Goal: Task Accomplishment & Management: Complete application form

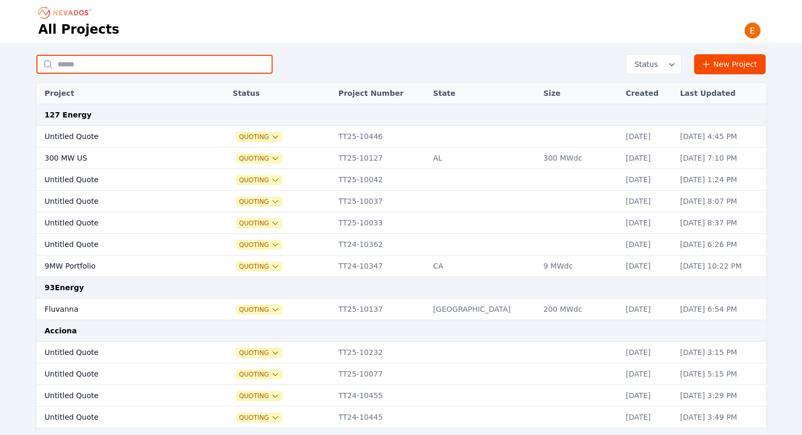
click at [115, 61] on input "text" at bounding box center [154, 64] width 236 height 19
type input "**********"
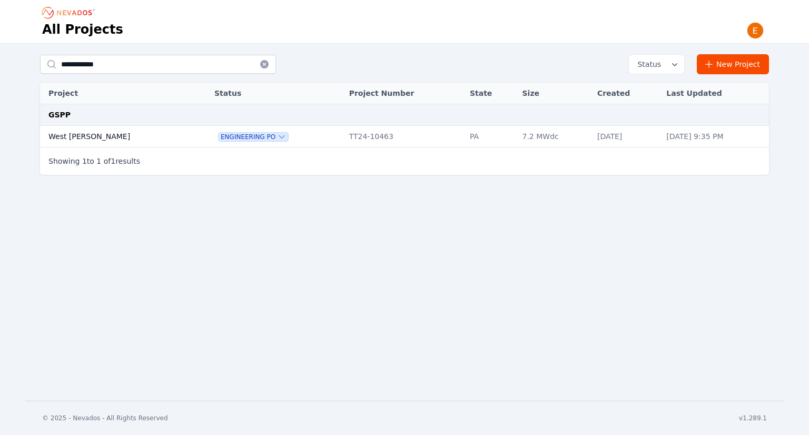
click at [83, 143] on td "West Carroll" at bounding box center [116, 137] width 152 height 22
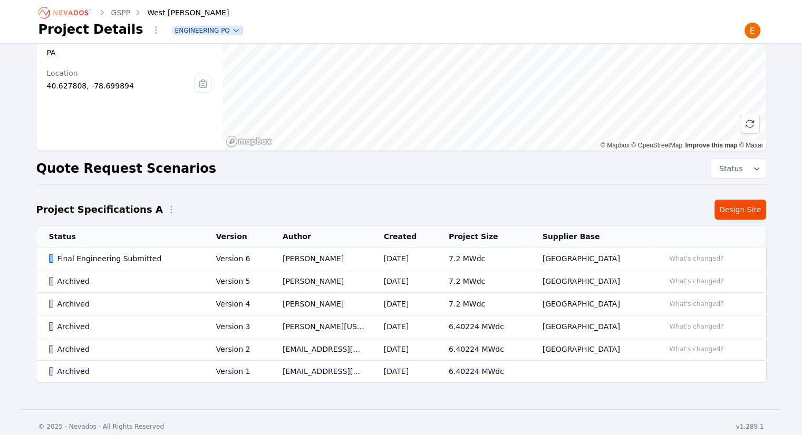
scroll to position [122, 0]
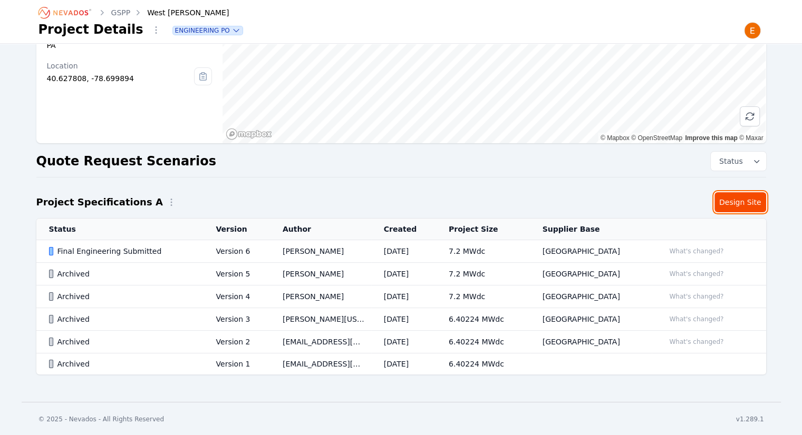
click at [753, 202] on link "Design Site" at bounding box center [740, 202] width 52 height 20
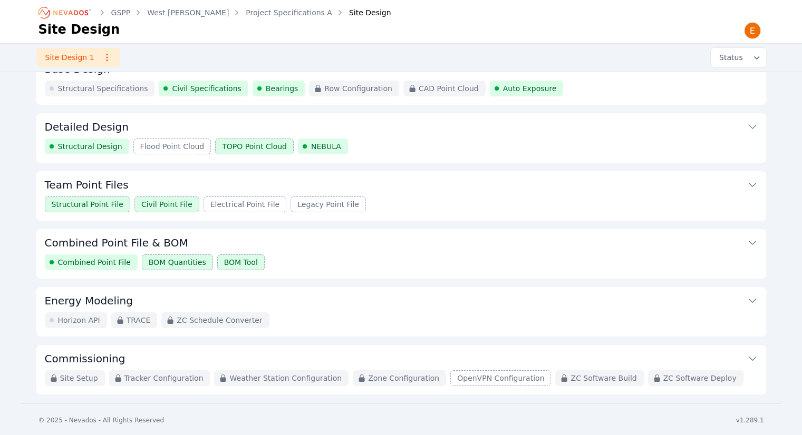
click at [392, 251] on button "Combined Point File & BOM" at bounding box center [401, 241] width 712 height 25
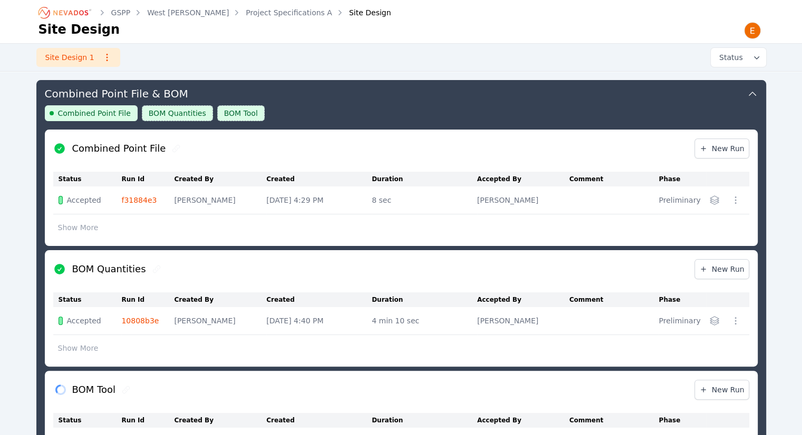
scroll to position [441, 0]
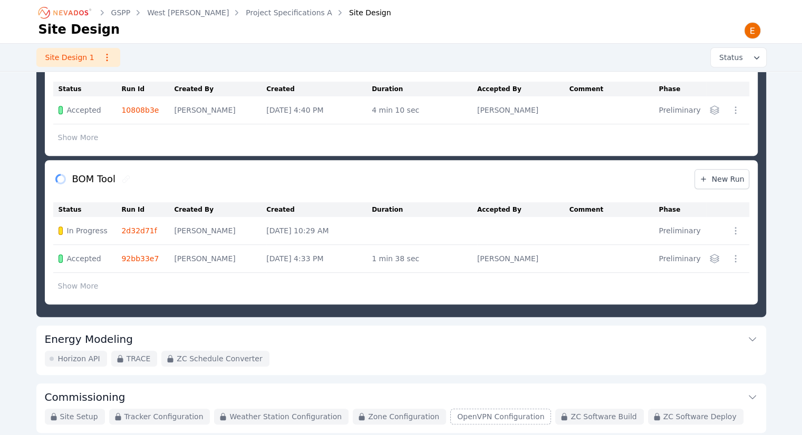
click at [141, 255] on link "92bb33e7" at bounding box center [139, 259] width 37 height 8
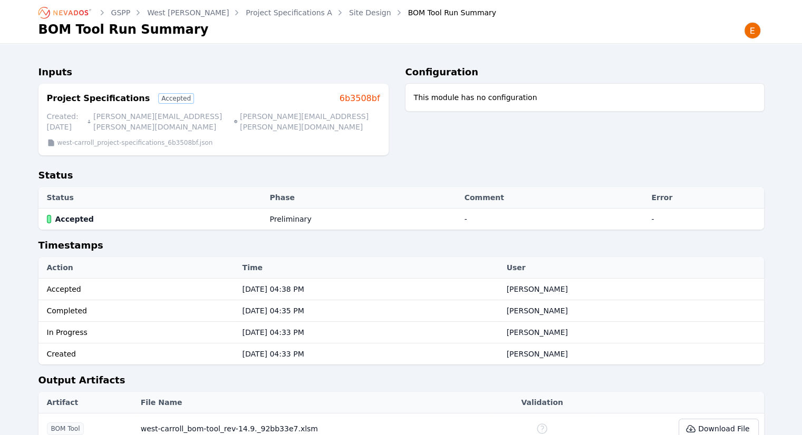
click at [349, 12] on link "Site Design" at bounding box center [370, 12] width 42 height 11
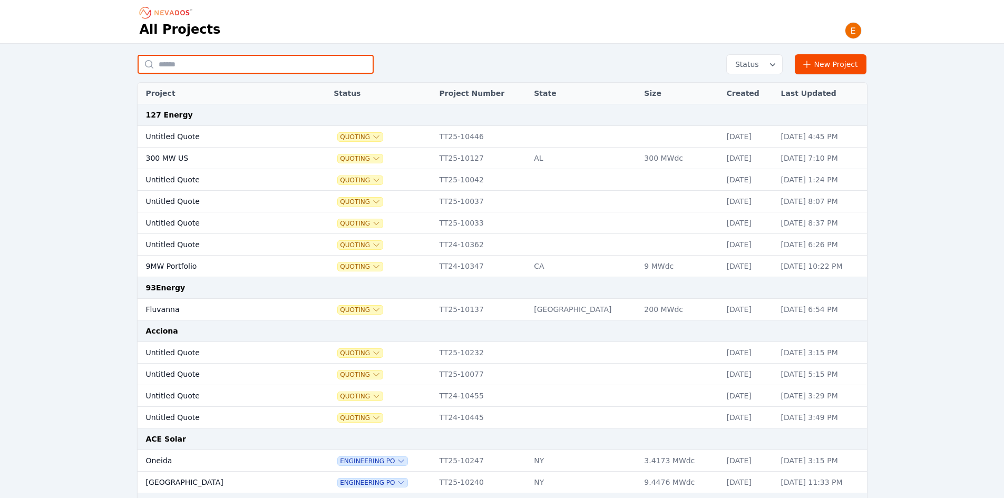
click at [237, 57] on input "text" at bounding box center [256, 64] width 236 height 19
type input "*******"
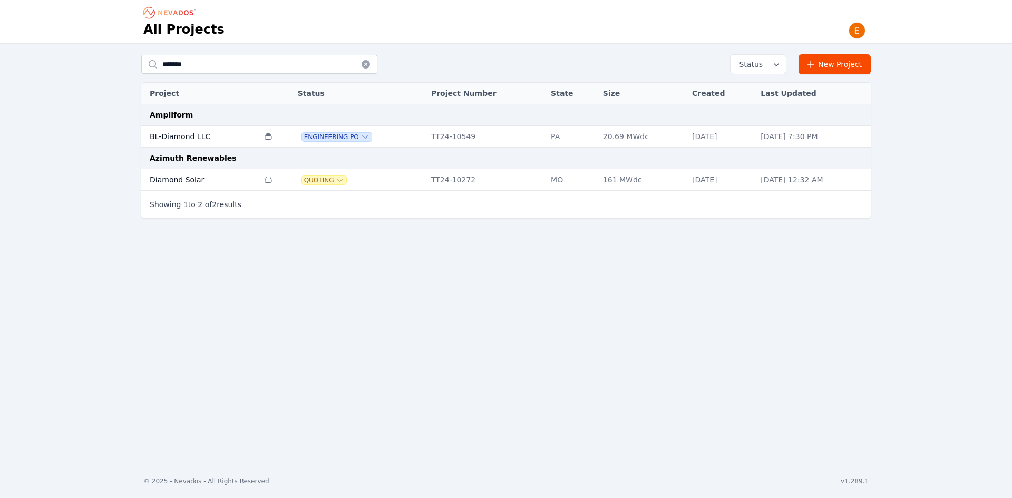
click at [223, 140] on td "BL-Diamond LLC" at bounding box center [200, 137] width 118 height 22
click at [441, 139] on td "TT24-10549" at bounding box center [486, 137] width 120 height 22
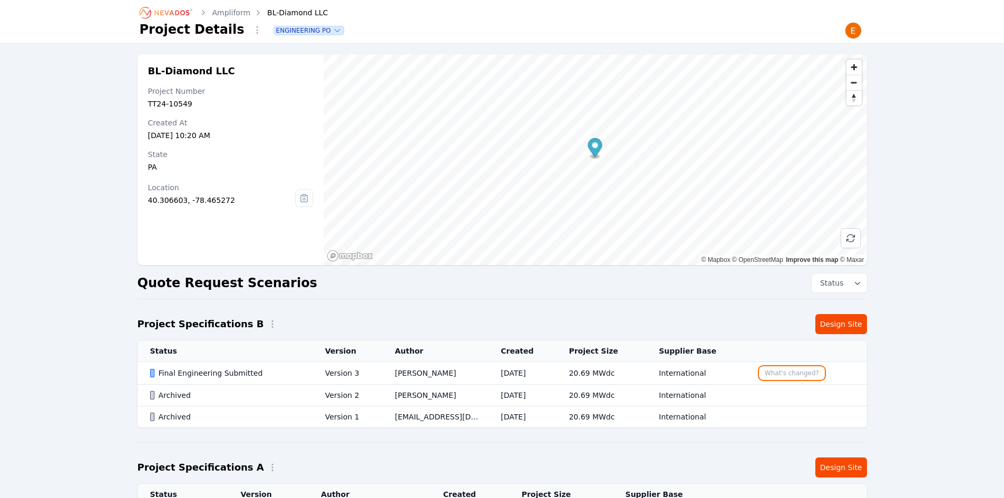
click at [787, 373] on button "What's changed?" at bounding box center [792, 373] width 64 height 12
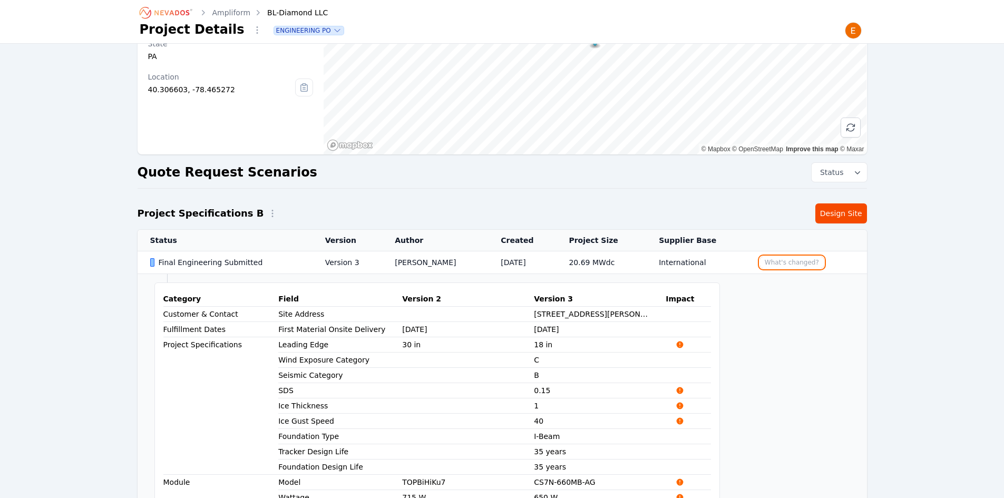
scroll to position [105, 0]
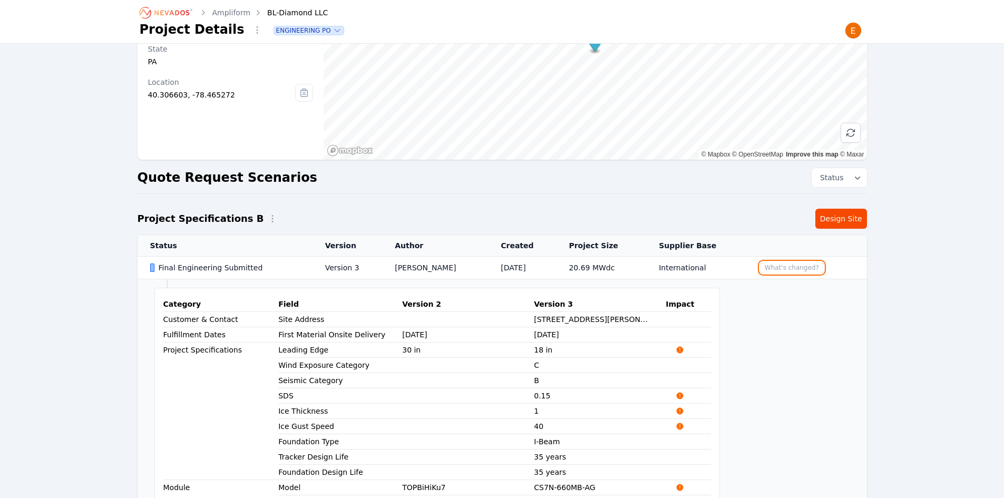
click at [777, 268] on button "What's changed?" at bounding box center [792, 268] width 64 height 12
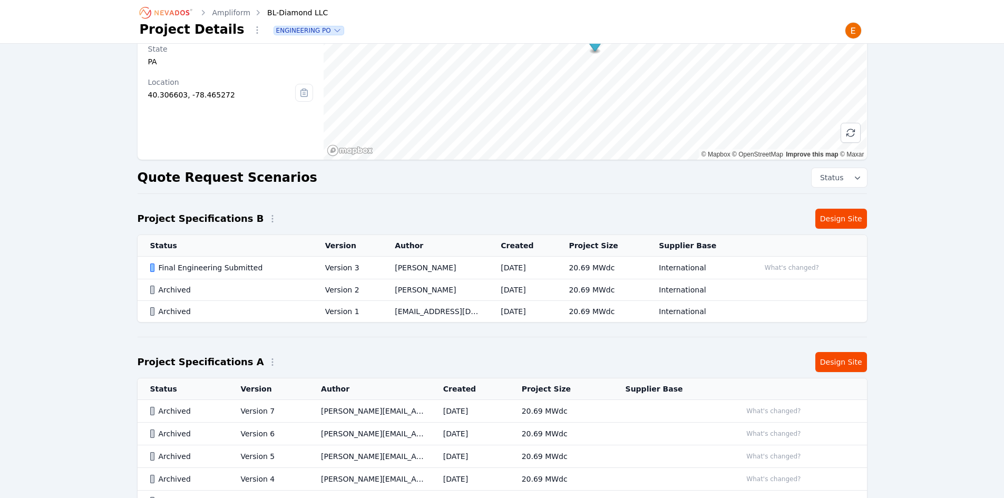
click at [633, 299] on td "20.69 MWdc" at bounding box center [601, 290] width 90 height 22
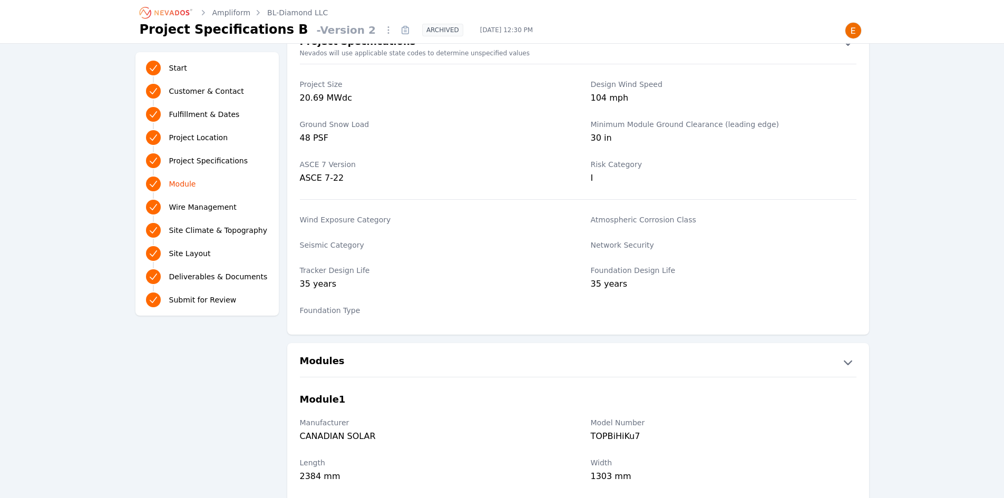
scroll to position [790, 0]
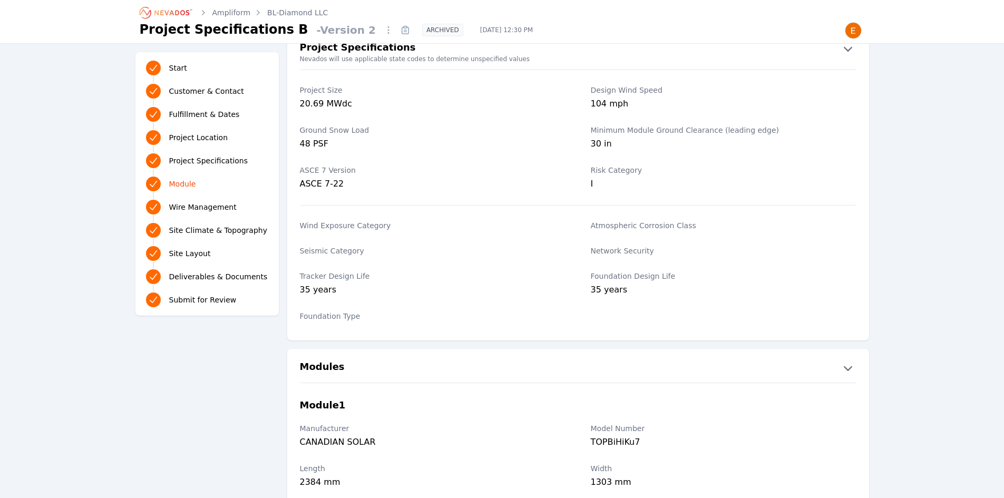
click at [448, 234] on div "Wind Exposure Category" at bounding box center [433, 226] width 266 height 25
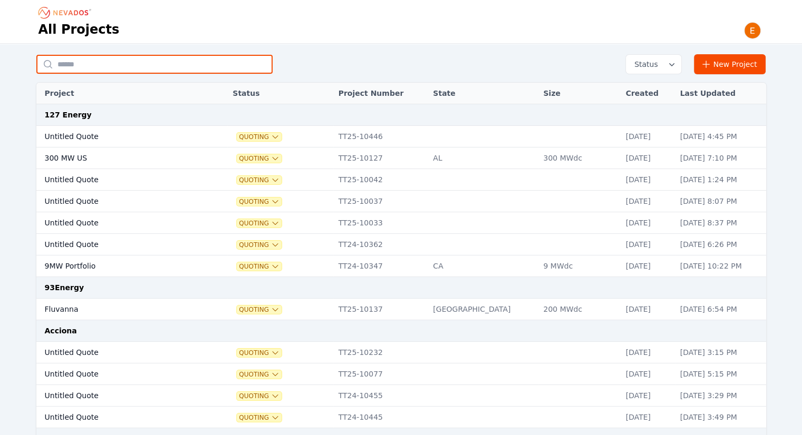
click at [165, 57] on input "text" at bounding box center [154, 64] width 236 height 19
type input "*******"
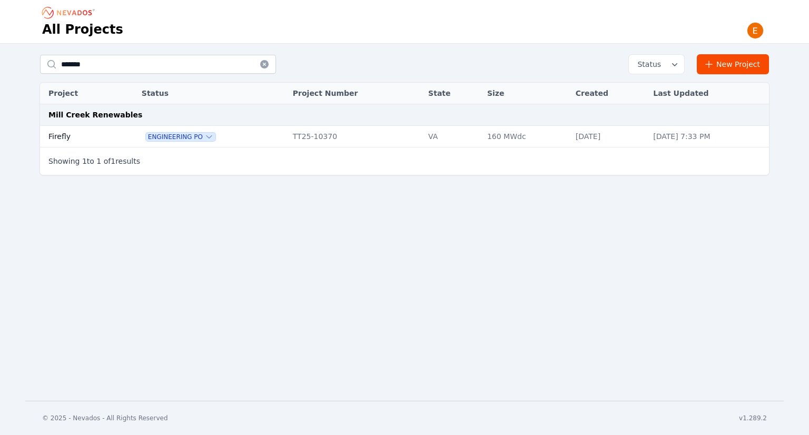
click at [121, 135] on td at bounding box center [127, 137] width 19 height 22
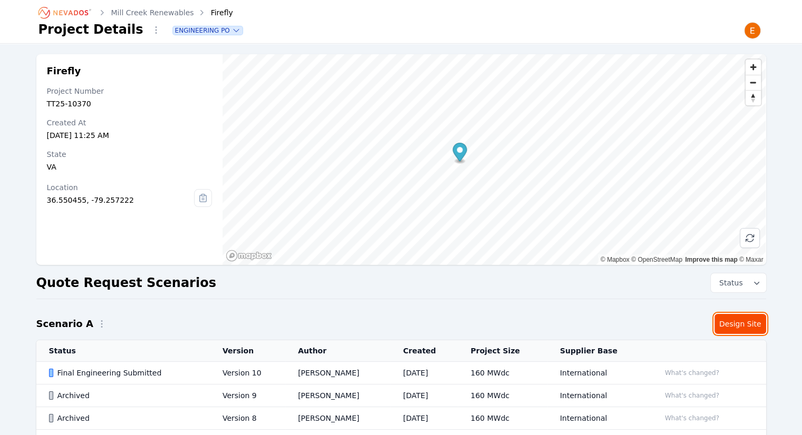
click at [725, 319] on link "Design Site" at bounding box center [740, 324] width 52 height 20
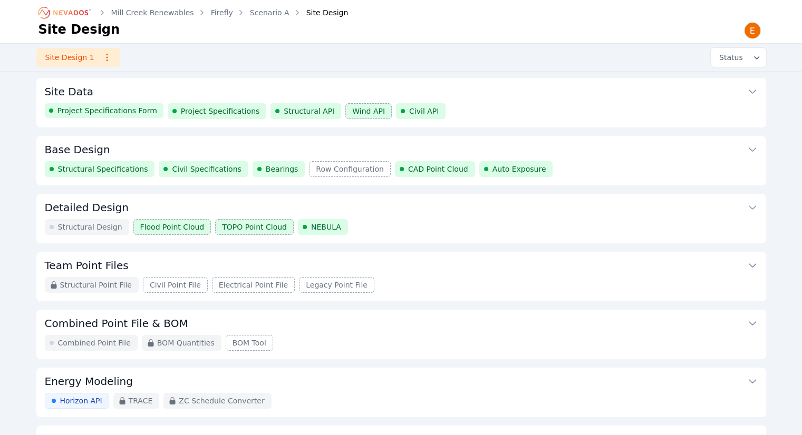
click at [538, 93] on button "Site Data" at bounding box center [401, 90] width 712 height 25
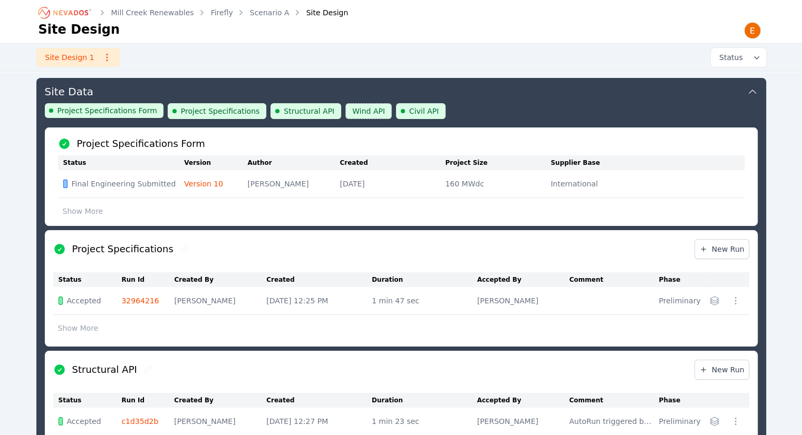
click at [267, 17] on link "Scenario A" at bounding box center [270, 12] width 40 height 11
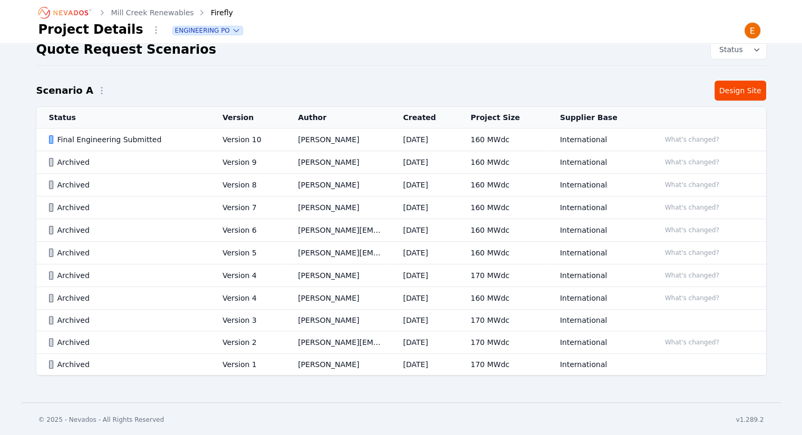
scroll to position [23, 0]
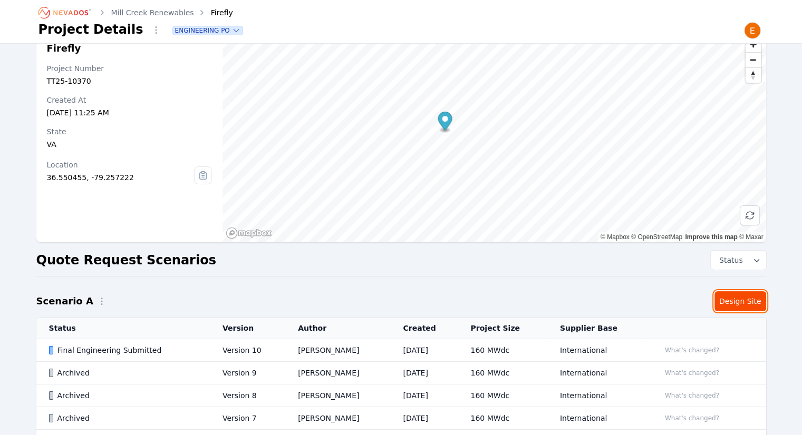
click at [755, 305] on link "Design Site" at bounding box center [740, 301] width 52 height 20
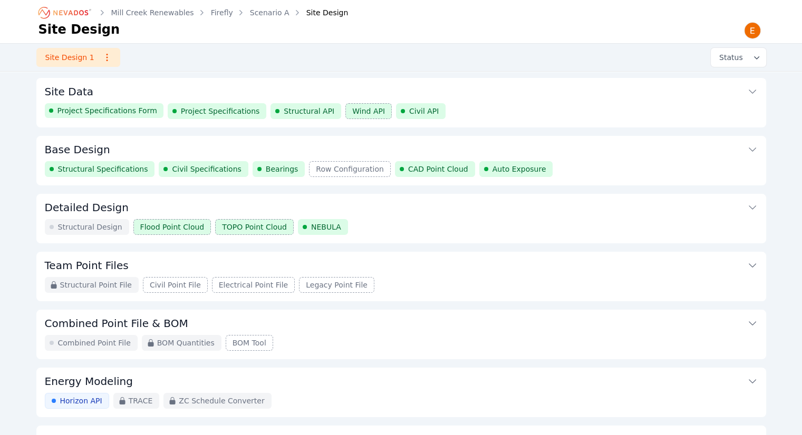
click at [256, 12] on link "Scenario A" at bounding box center [270, 12] width 40 height 11
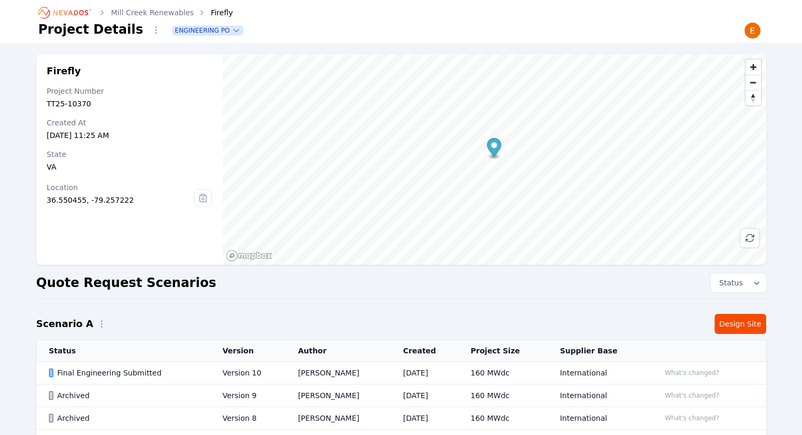
scroll to position [233, 0]
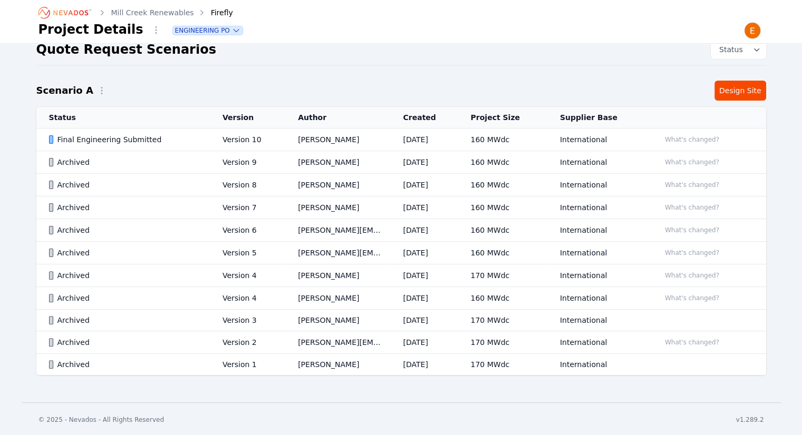
click at [352, 135] on td "Emily Walker" at bounding box center [337, 140] width 105 height 23
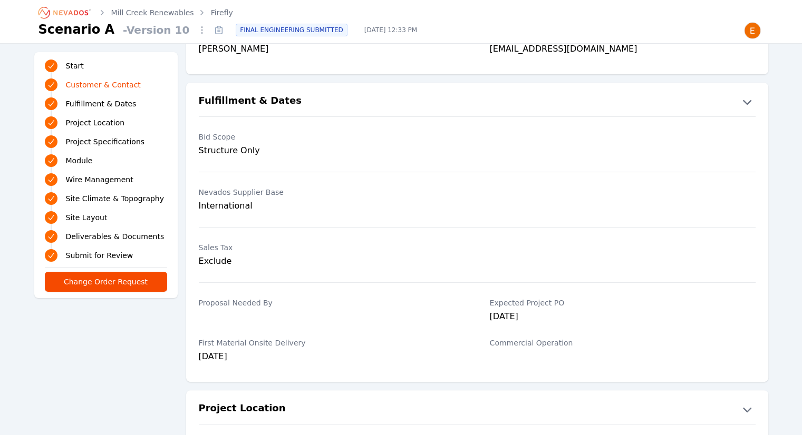
scroll to position [233, 0]
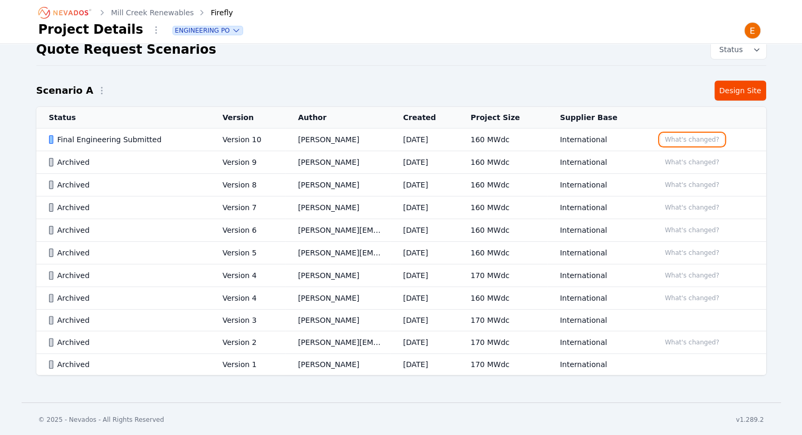
click at [689, 136] on button "What's changed?" at bounding box center [692, 140] width 64 height 12
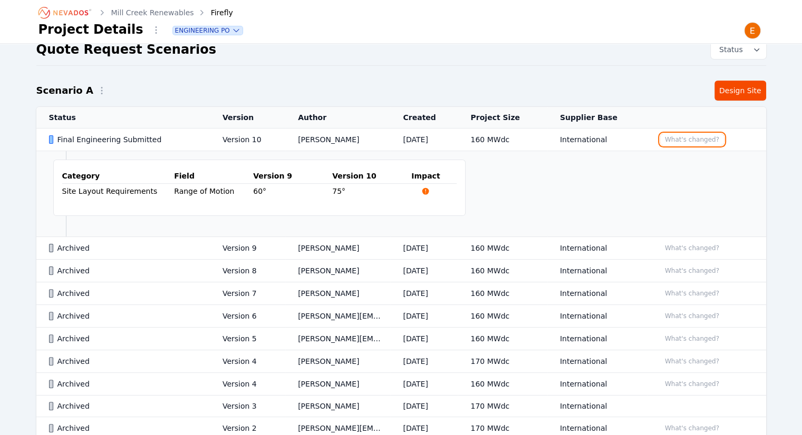
click at [690, 136] on button "What's changed?" at bounding box center [692, 140] width 64 height 12
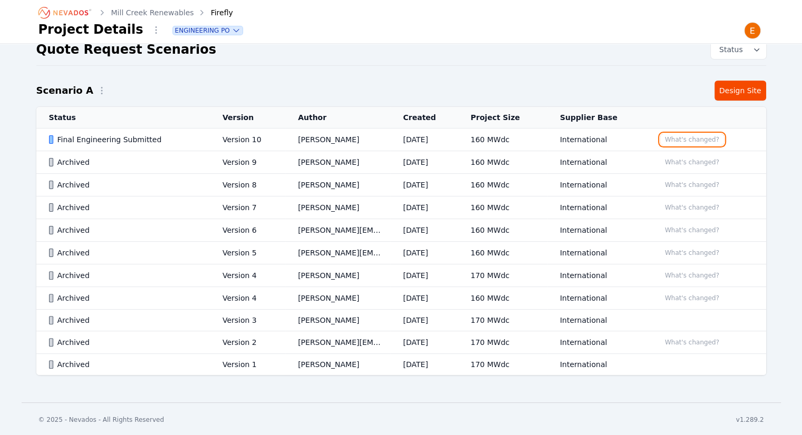
scroll to position [23, 0]
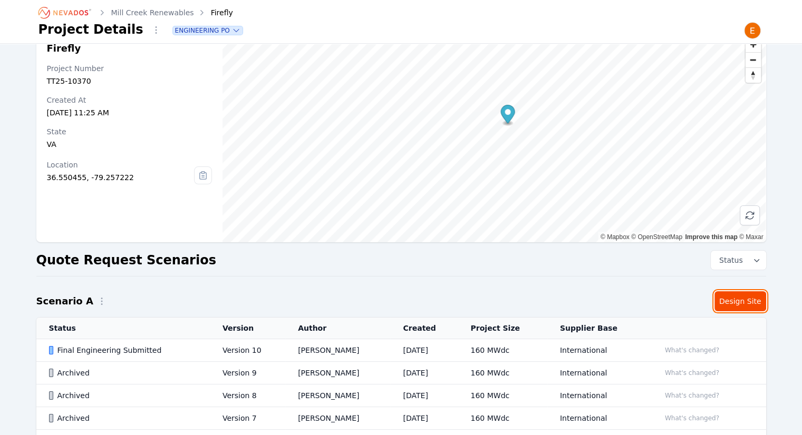
click at [748, 301] on link "Design Site" at bounding box center [740, 301] width 52 height 20
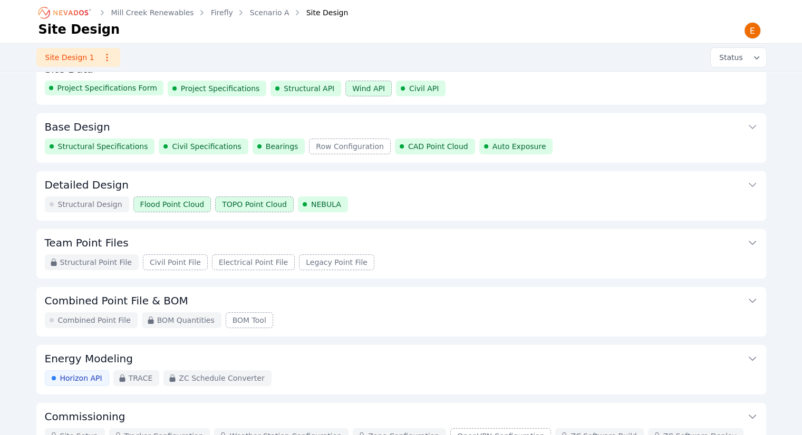
click at [474, 79] on button "Site Data" at bounding box center [401, 67] width 712 height 25
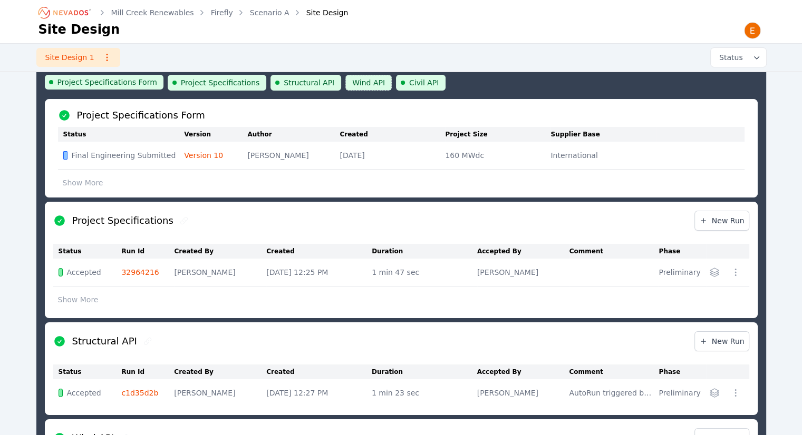
scroll to position [53, 0]
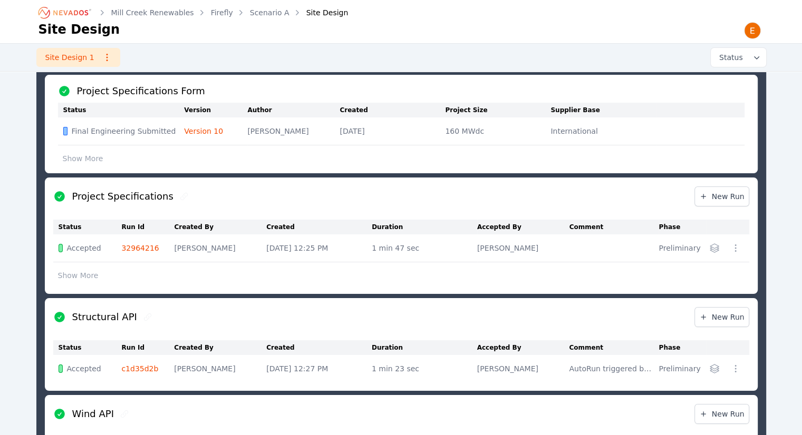
click at [145, 244] on link "32964216" at bounding box center [139, 248] width 37 height 8
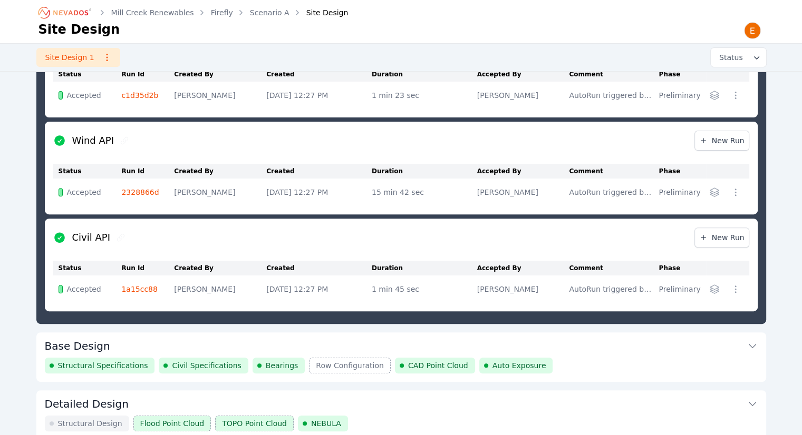
scroll to position [422, 0]
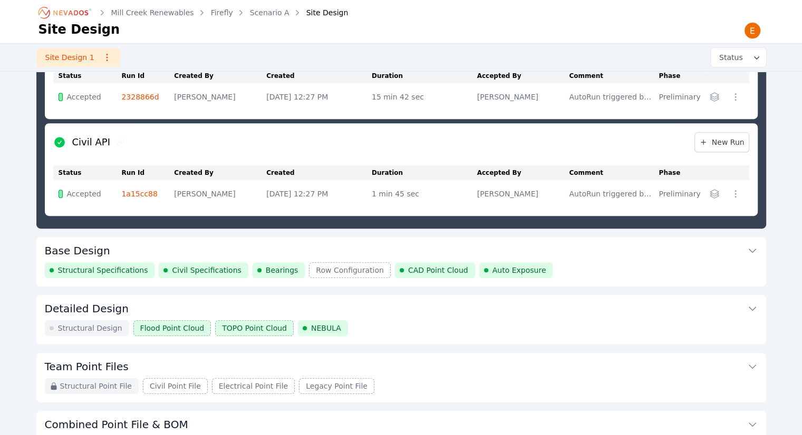
click at [334, 238] on button "Base Design" at bounding box center [401, 249] width 712 height 25
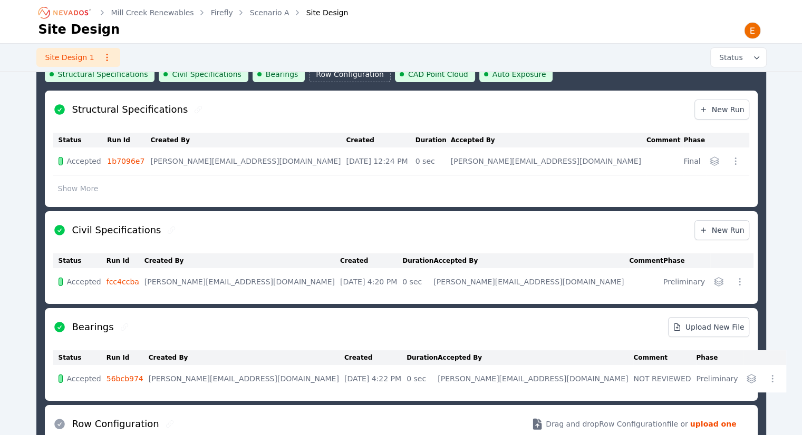
scroll to position [214, 0]
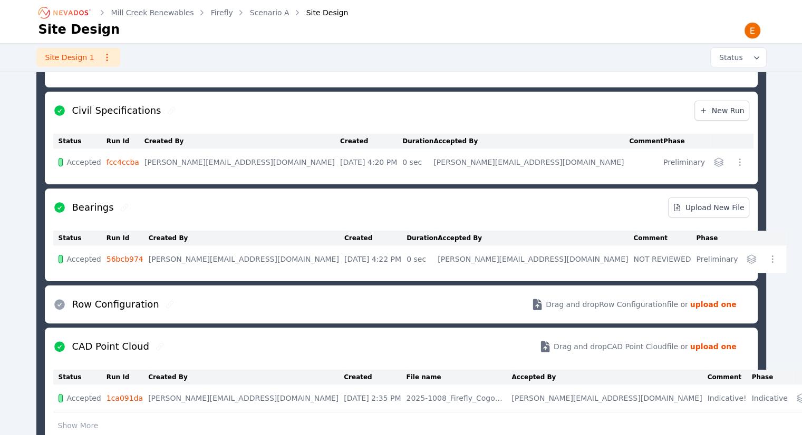
click at [138, 257] on link "56bcb974" at bounding box center [124, 259] width 37 height 8
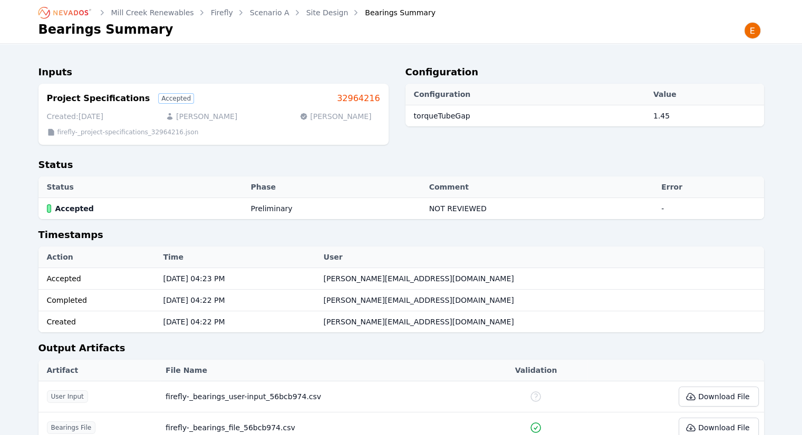
click at [220, 15] on link "Firefly" at bounding box center [222, 12] width 22 height 11
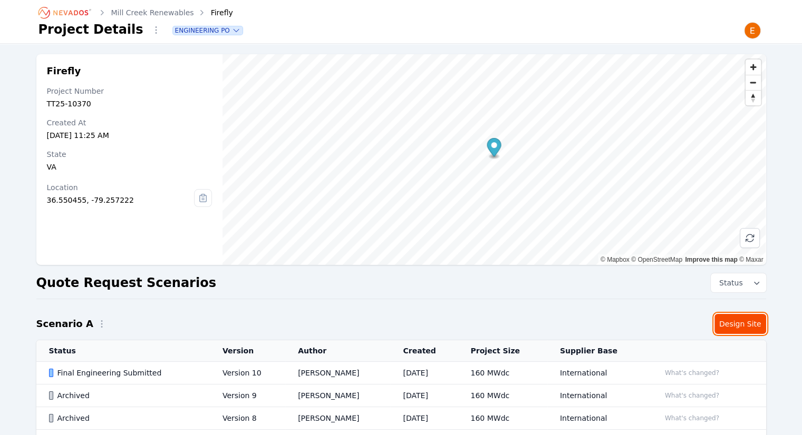
click at [764, 321] on link "Design Site" at bounding box center [740, 324] width 52 height 20
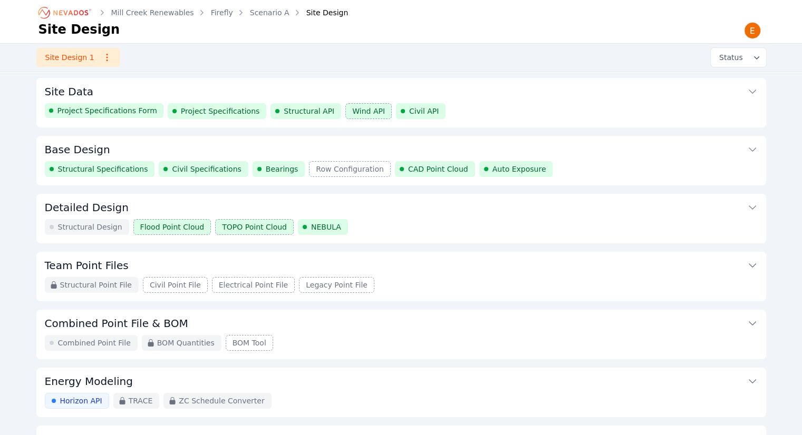
click at [555, 104] on div "Project Specifications Form Project Specifications Structural API Wind API Civi…" at bounding box center [401, 111] width 712 height 16
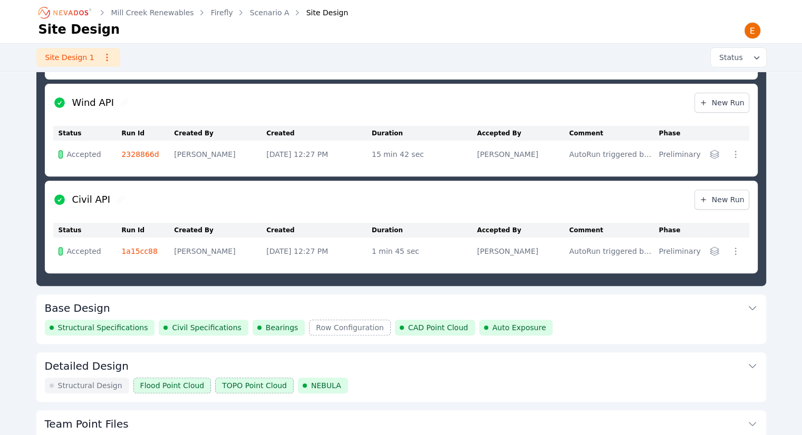
scroll to position [373, 0]
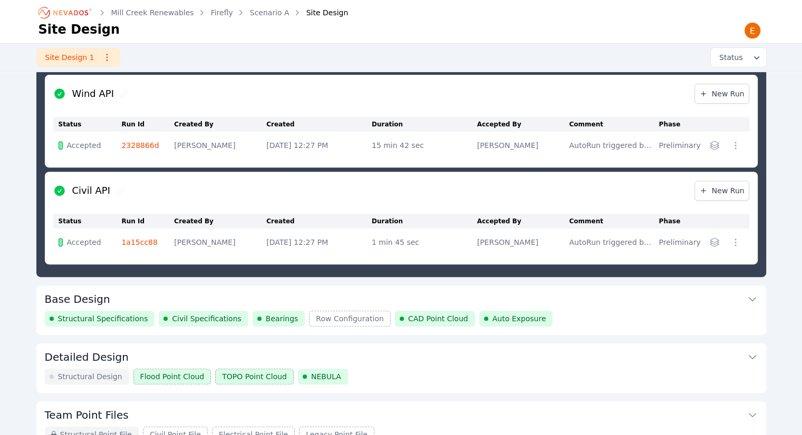
click at [749, 294] on icon at bounding box center [752, 299] width 11 height 11
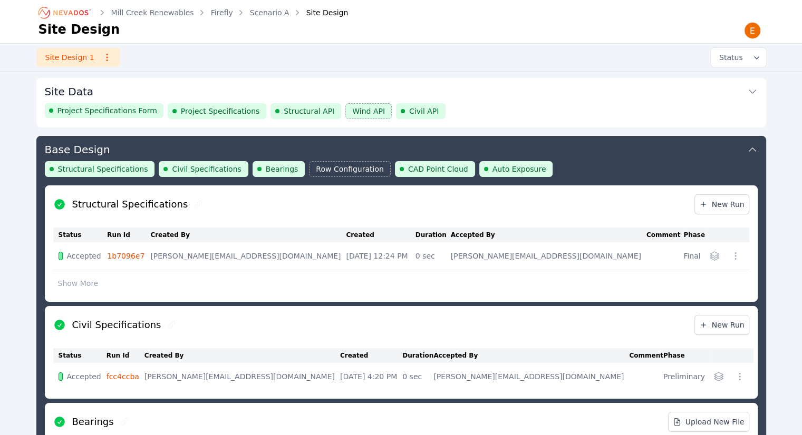
click at [747, 151] on icon at bounding box center [752, 149] width 11 height 11
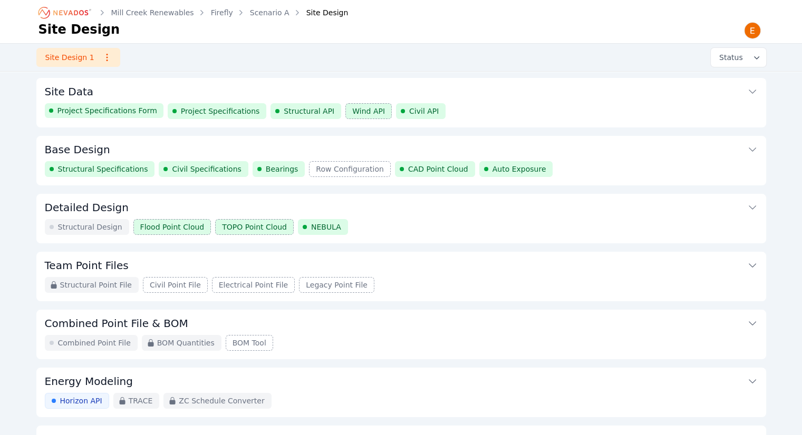
click at [257, 17] on link "Scenario A" at bounding box center [270, 12] width 40 height 11
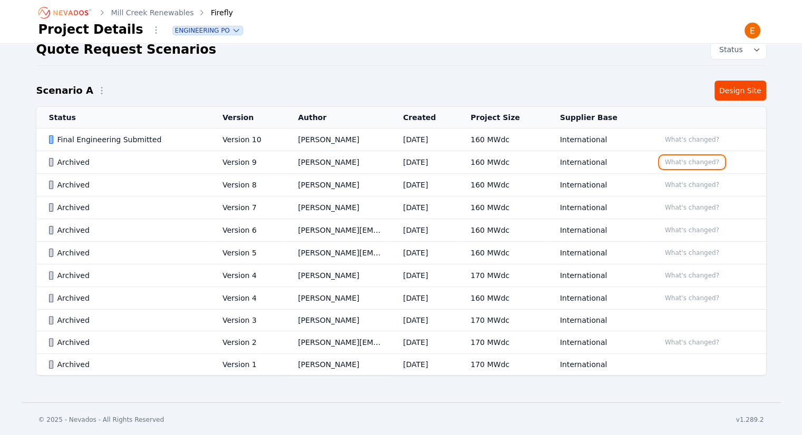
click at [708, 164] on button "What's changed?" at bounding box center [692, 163] width 64 height 12
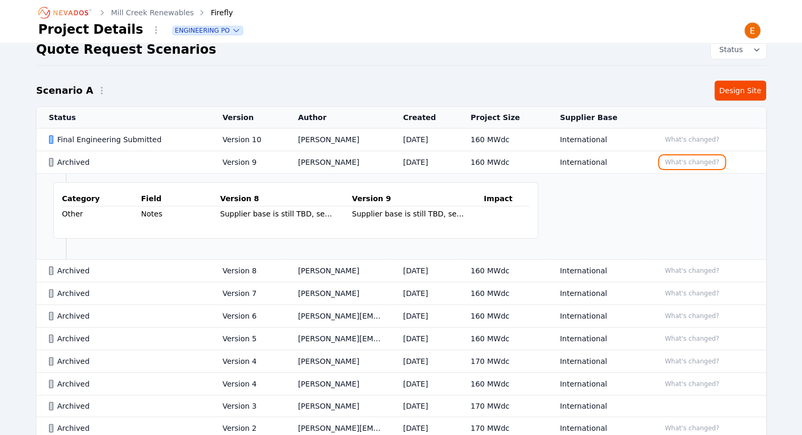
click at [708, 164] on button "What's changed?" at bounding box center [692, 163] width 64 height 12
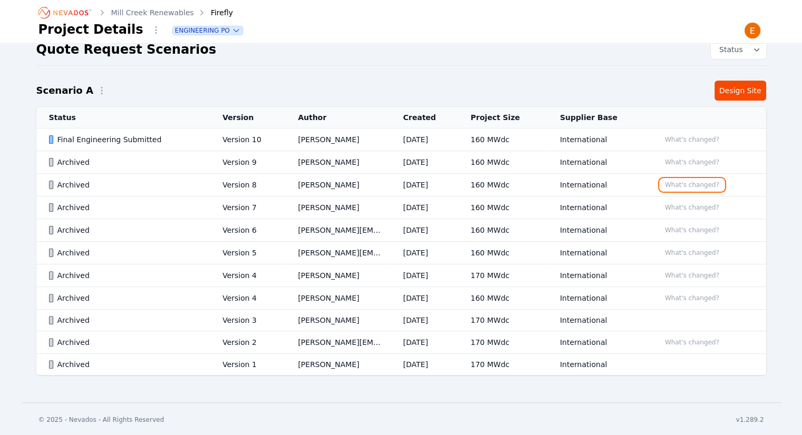
click at [687, 186] on button "What's changed?" at bounding box center [692, 185] width 64 height 12
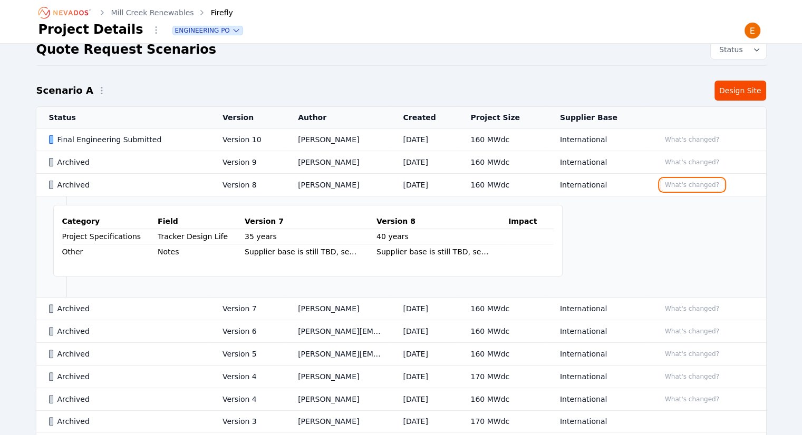
click at [687, 186] on button "What's changed?" at bounding box center [692, 185] width 64 height 12
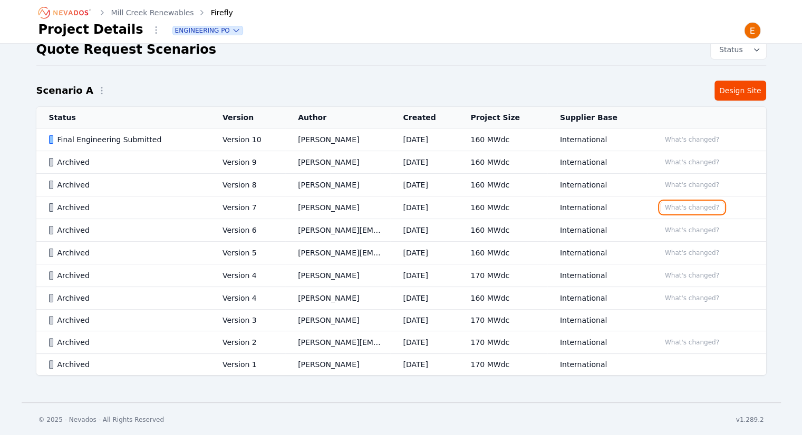
click at [676, 207] on button "What's changed?" at bounding box center [692, 208] width 64 height 12
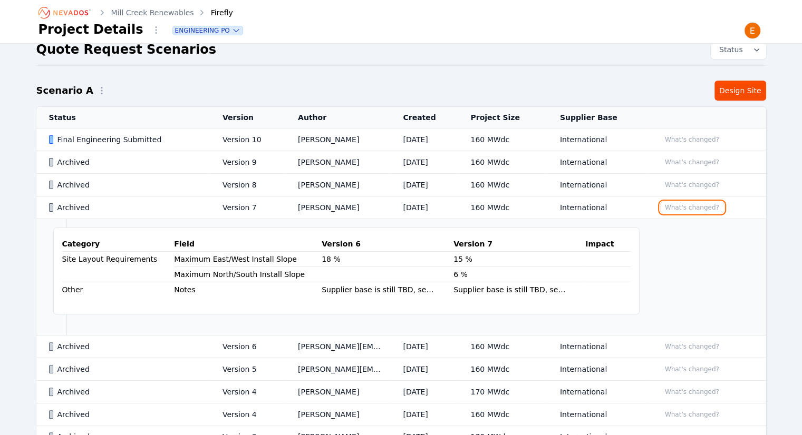
click at [676, 207] on button "What's changed?" at bounding box center [692, 208] width 64 height 12
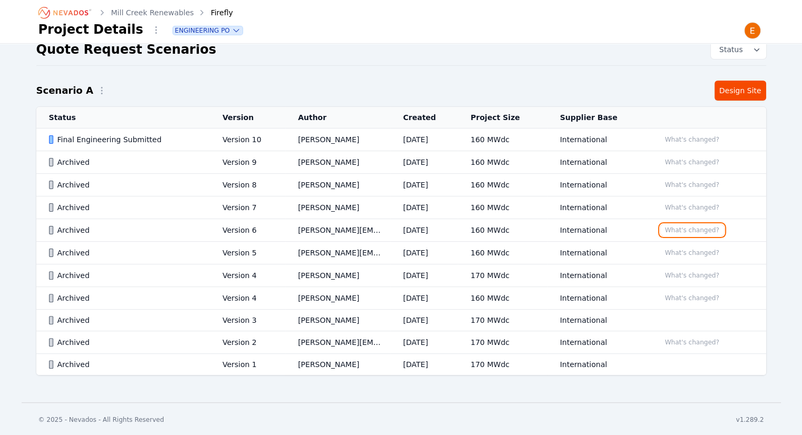
click at [675, 228] on button "What's changed?" at bounding box center [692, 230] width 64 height 12
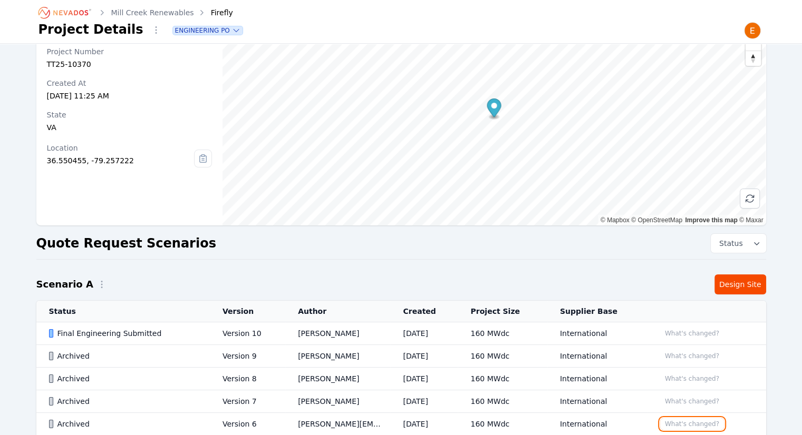
scroll to position [0, 0]
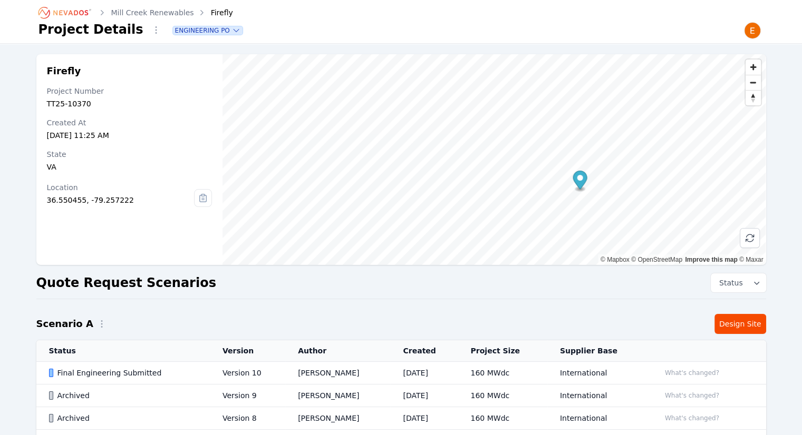
click at [755, 338] on div "Firefly Project Number TT25-10370 Created At Aug 4, 2025, 11:25 AM State VA Loc…" at bounding box center [401, 384] width 759 height 661
click at [749, 329] on link "Design Site" at bounding box center [740, 324] width 52 height 20
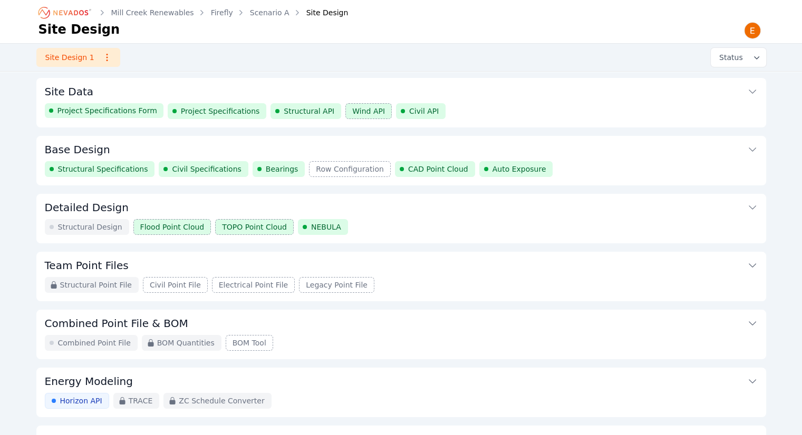
click at [550, 154] on button "Base Design" at bounding box center [401, 148] width 712 height 25
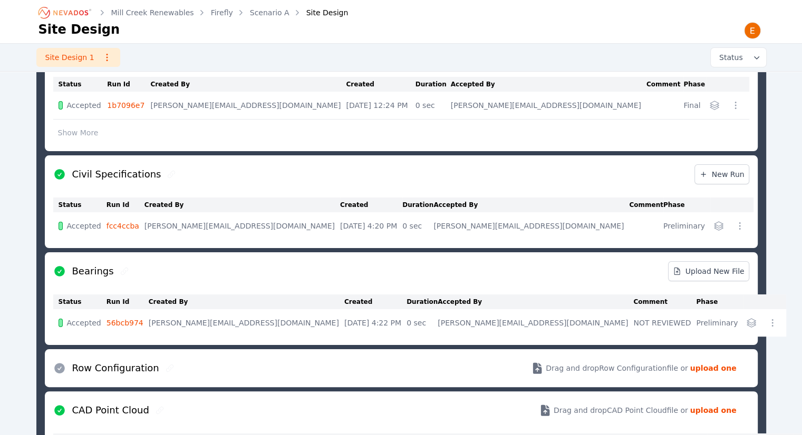
scroll to position [56, 0]
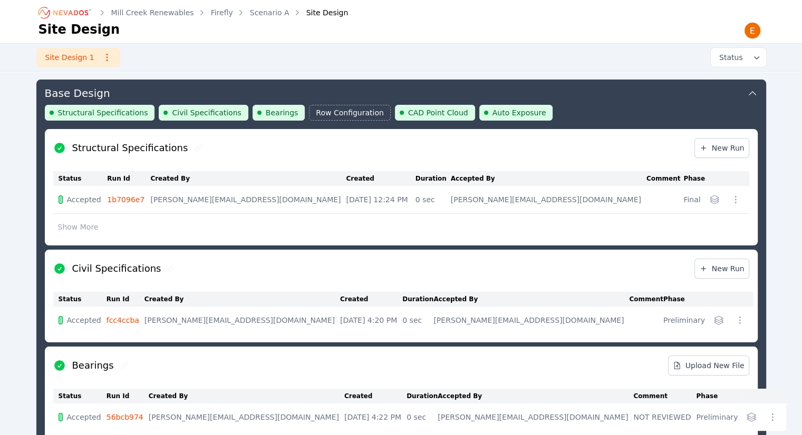
click at [91, 229] on button "Show More" at bounding box center [78, 227] width 50 height 20
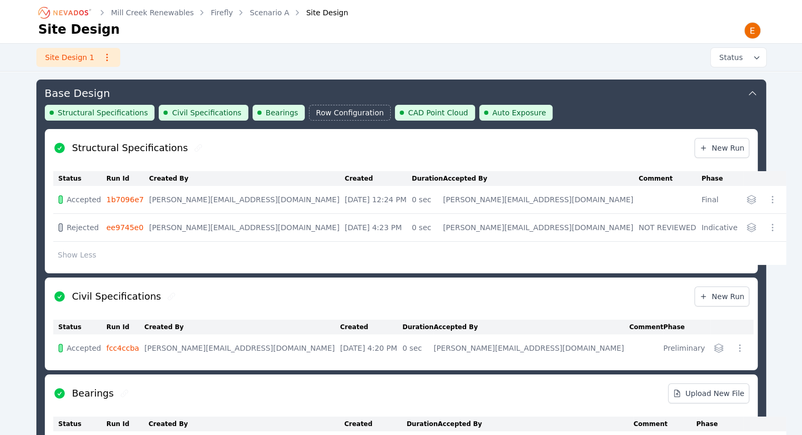
click at [135, 198] on link "1b7096e7" at bounding box center [124, 200] width 37 height 8
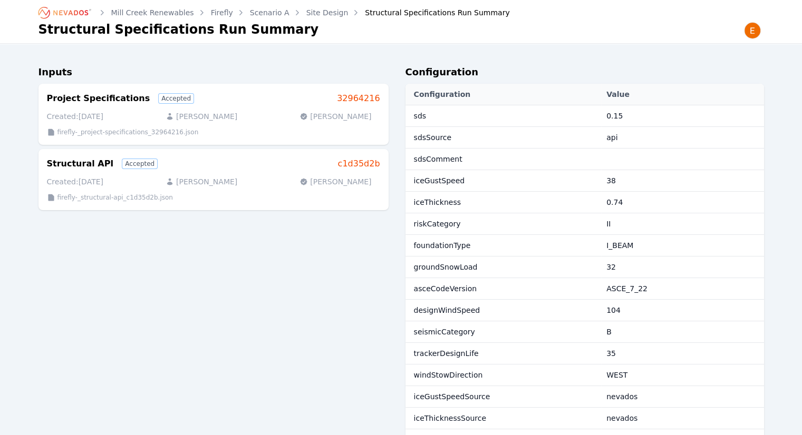
click at [313, 16] on link "Site Design" at bounding box center [327, 12] width 42 height 11
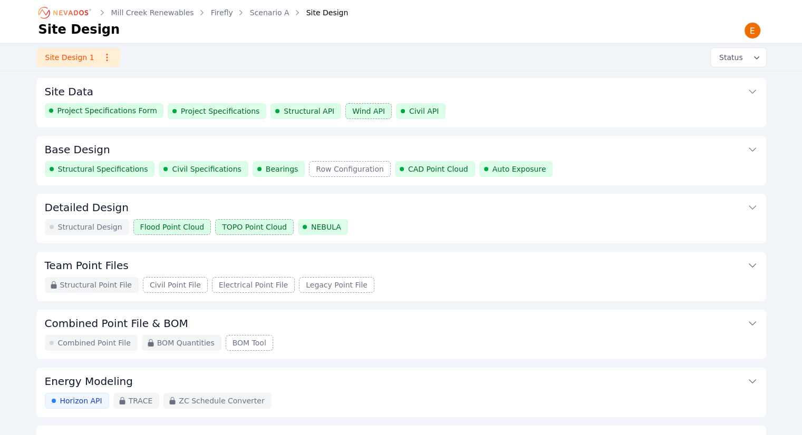
click at [494, 100] on button "Site Data" at bounding box center [401, 90] width 712 height 25
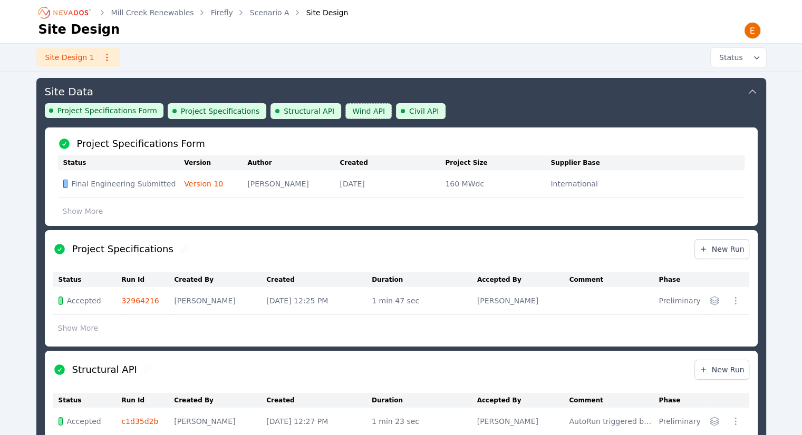
click at [272, 9] on link "Scenario A" at bounding box center [270, 12] width 40 height 11
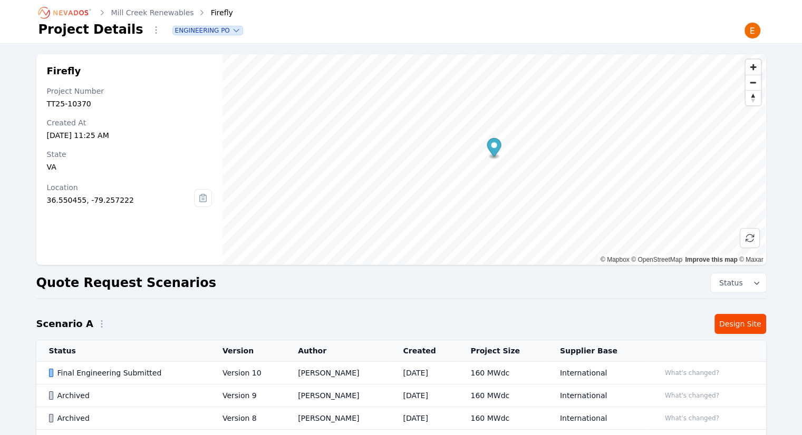
scroll to position [233, 0]
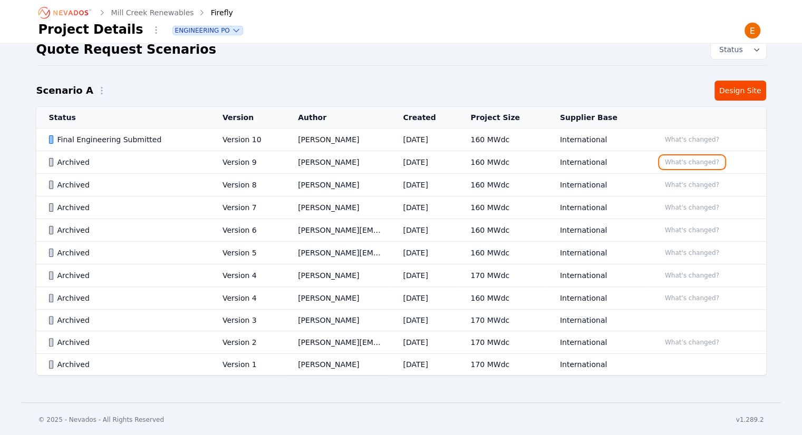
click at [710, 159] on button "What's changed?" at bounding box center [692, 163] width 64 height 12
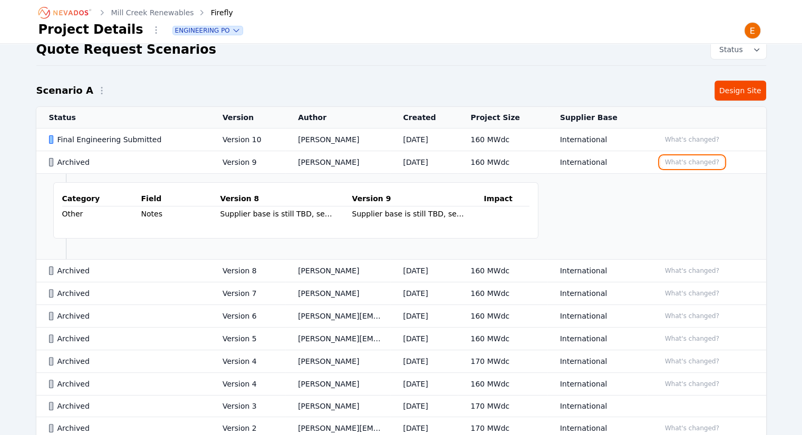
click at [703, 161] on button "What's changed?" at bounding box center [692, 163] width 64 height 12
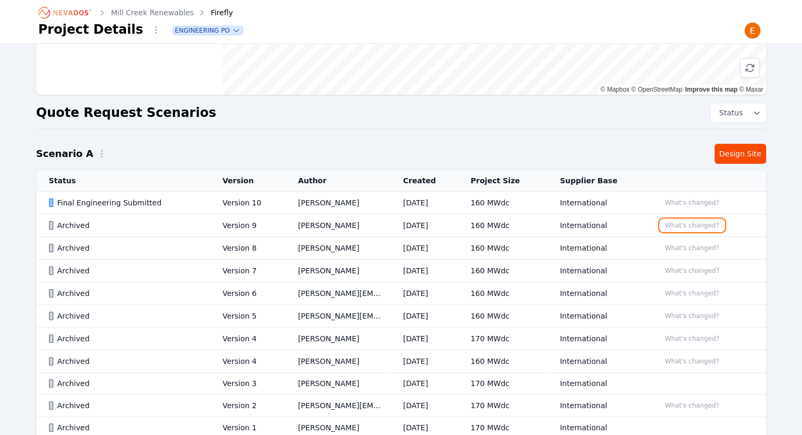
scroll to position [181, 0]
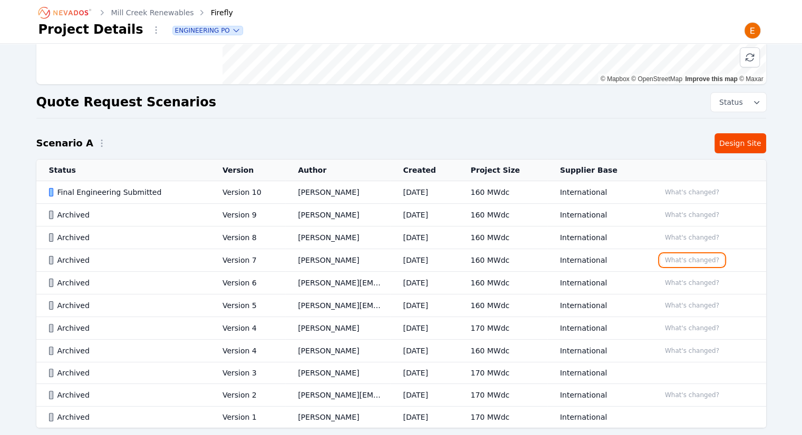
click at [681, 256] on button "What's changed?" at bounding box center [692, 261] width 64 height 12
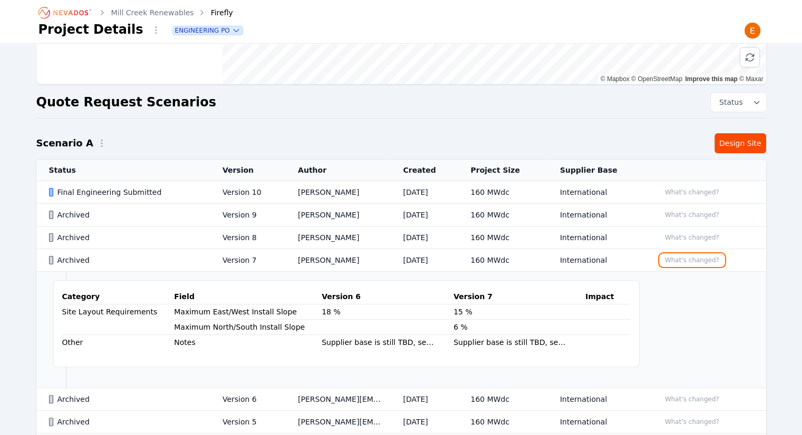
click at [681, 256] on button "What's changed?" at bounding box center [692, 261] width 64 height 12
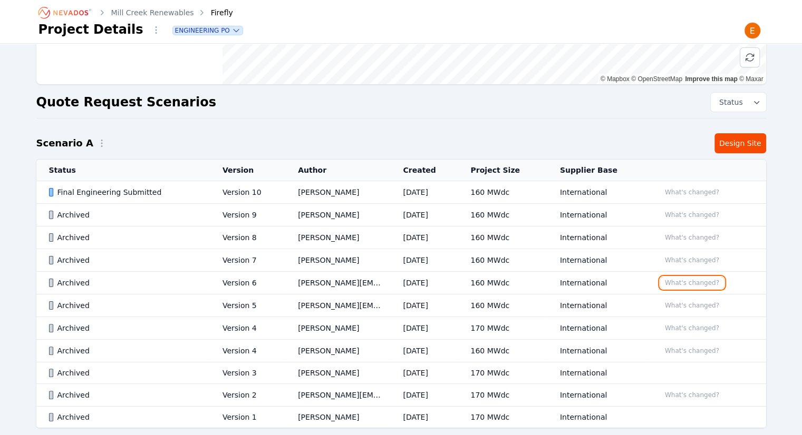
click at [680, 282] on button "What's changed?" at bounding box center [692, 283] width 64 height 12
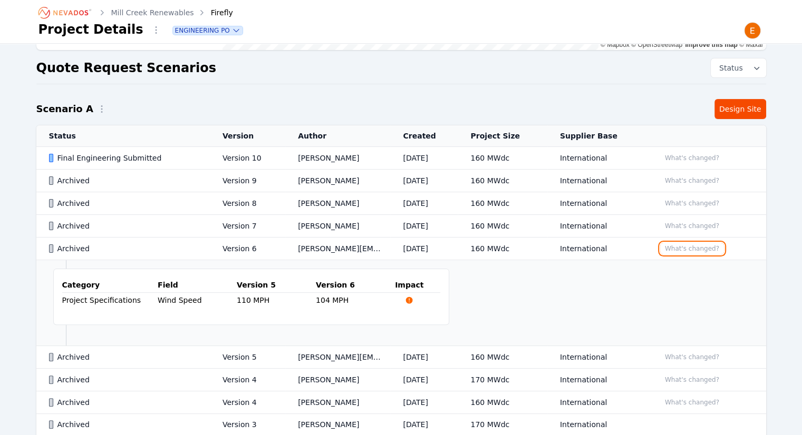
scroll to position [233, 0]
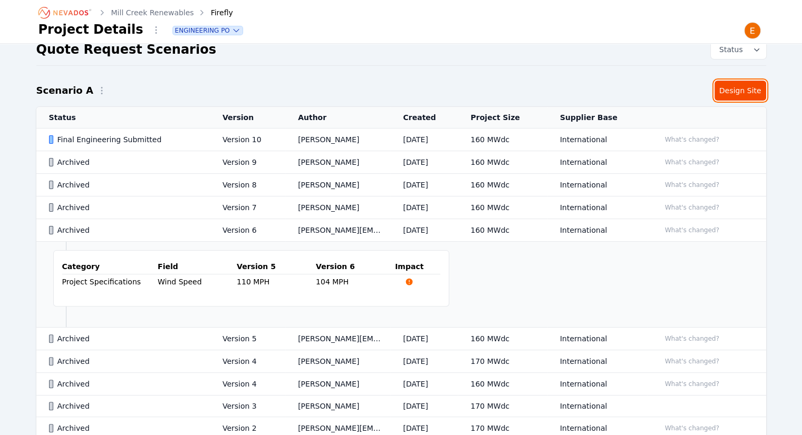
click at [725, 91] on link "Design Site" at bounding box center [740, 91] width 52 height 20
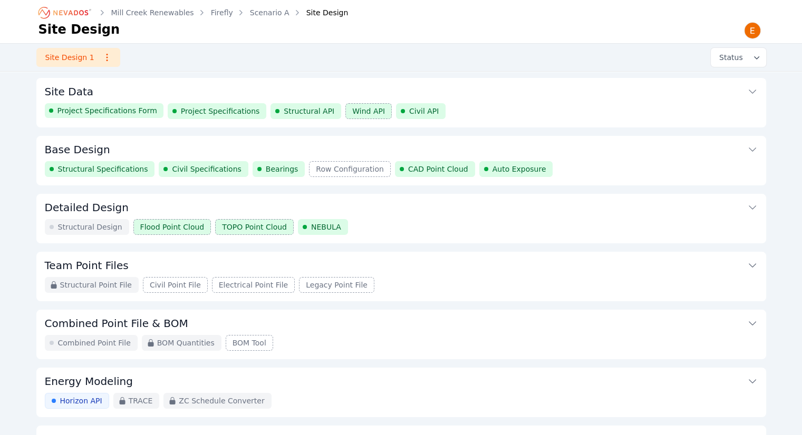
click at [453, 104] on div "Project Specifications Form Project Specifications Structural API Wind API Civi…" at bounding box center [401, 111] width 712 height 16
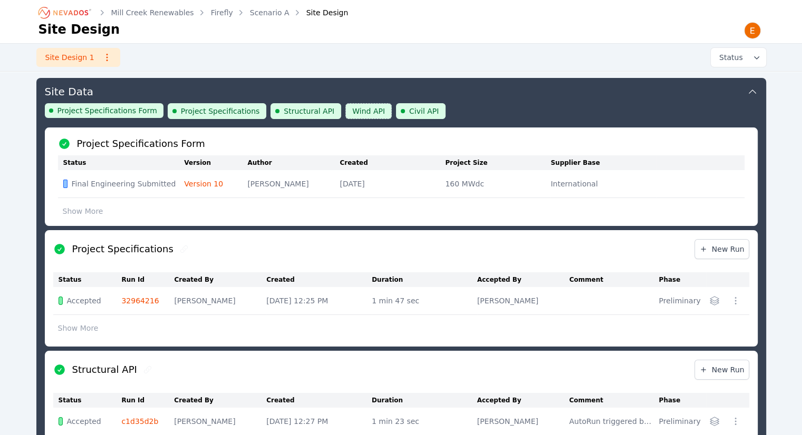
click at [266, 292] on td "Oct 7, 2025, 12:25 PM" at bounding box center [318, 301] width 105 height 28
click at [255, 11] on link "Scenario A" at bounding box center [270, 12] width 40 height 11
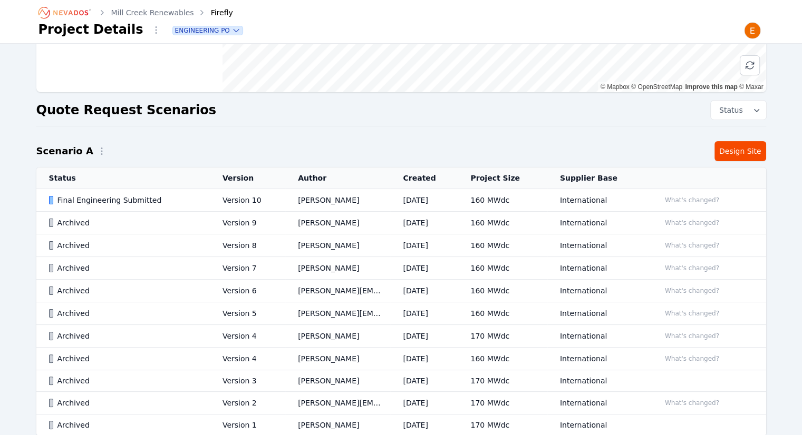
scroll to position [128, 0]
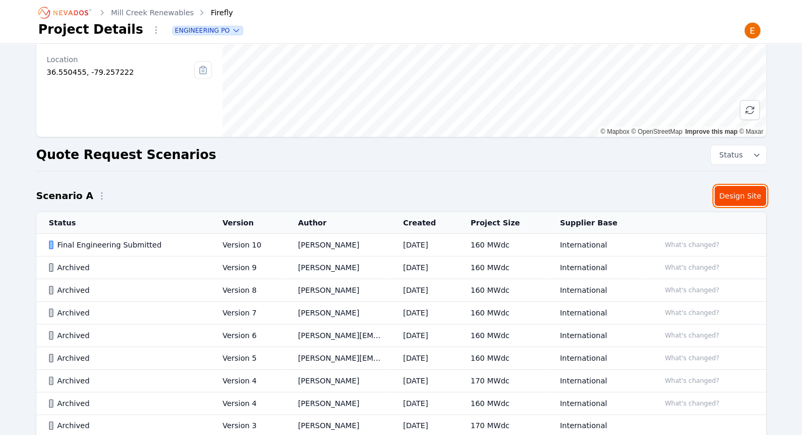
click at [748, 192] on link "Design Site" at bounding box center [740, 196] width 52 height 20
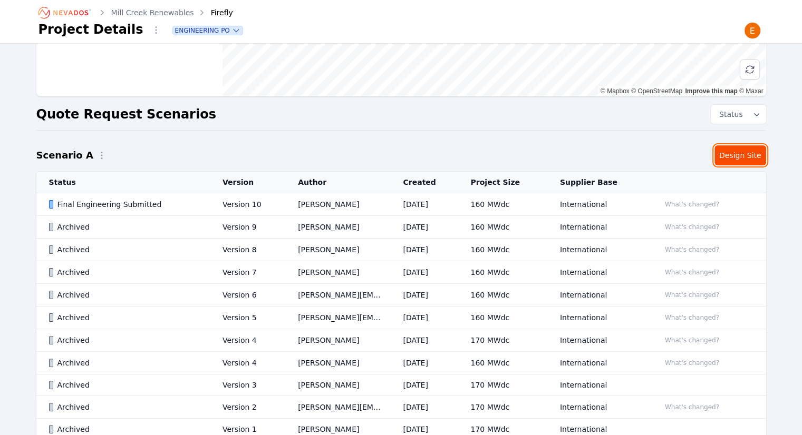
scroll to position [233, 0]
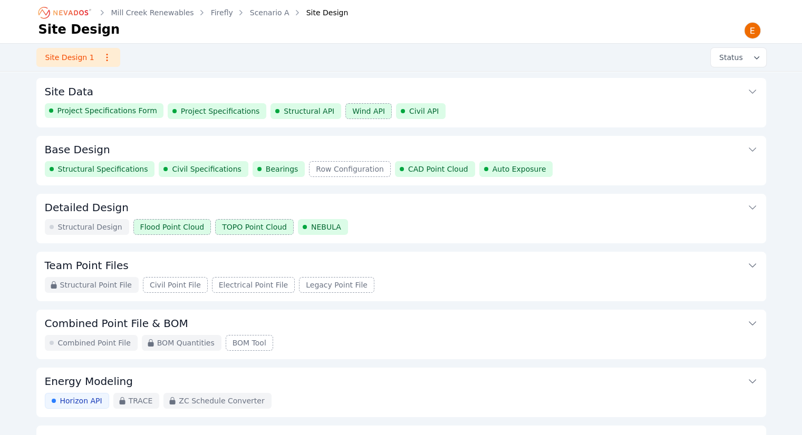
click at [360, 150] on button "Base Design" at bounding box center [401, 148] width 712 height 25
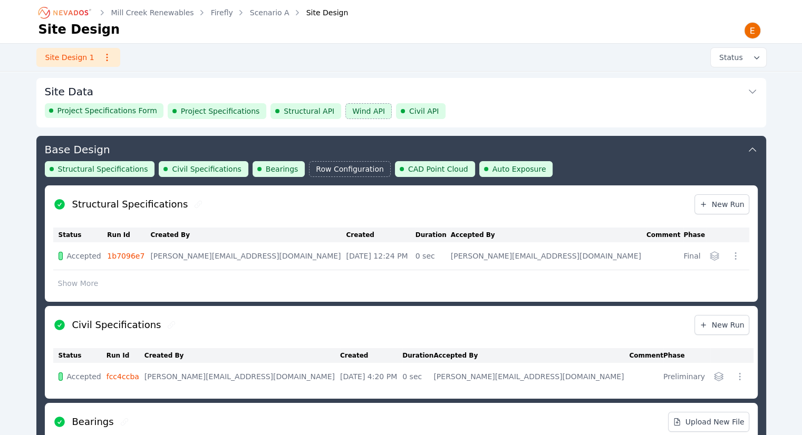
scroll to position [56, 0]
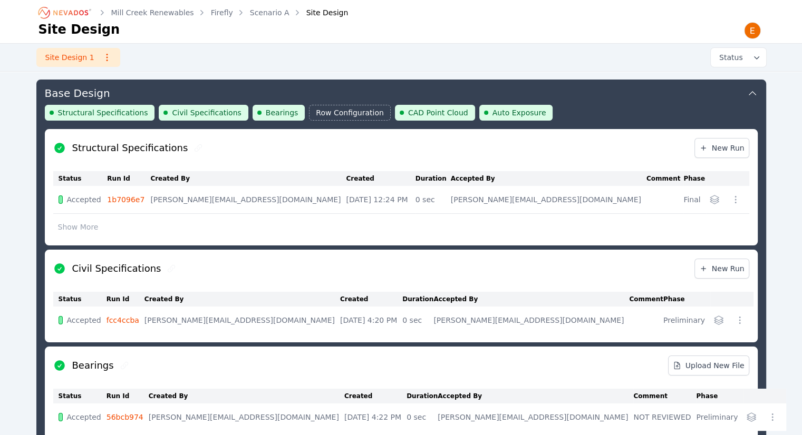
click at [138, 196] on link "1b7096e7" at bounding box center [125, 200] width 37 height 8
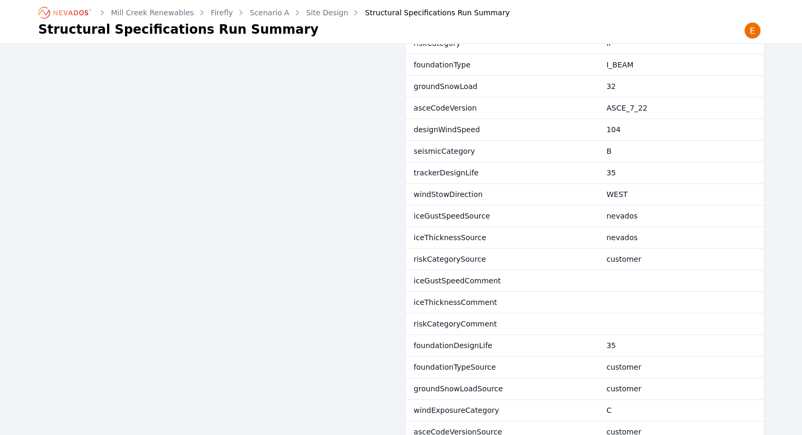
scroll to position [233, 0]
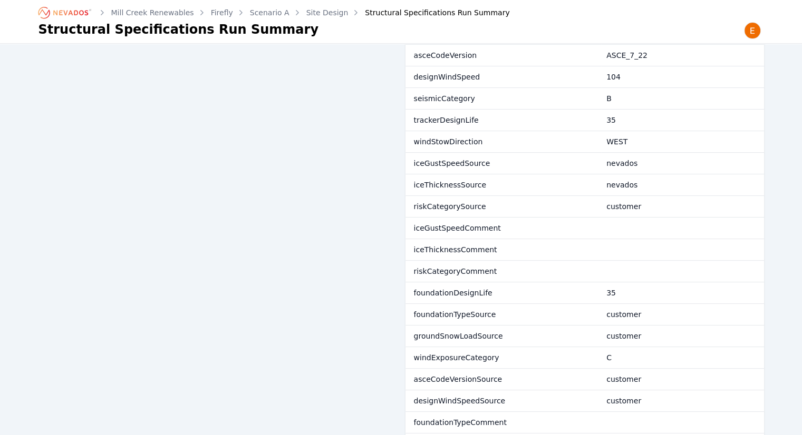
click at [266, 16] on link "Scenario A" at bounding box center [270, 12] width 40 height 11
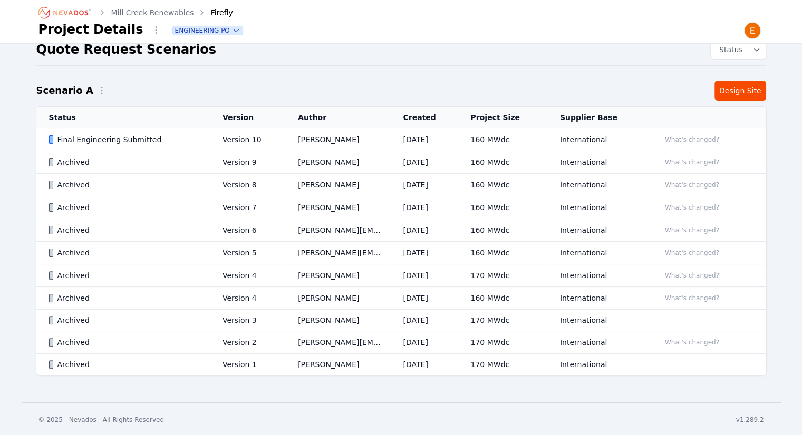
click at [615, 146] on td "International" at bounding box center [597, 140] width 100 height 23
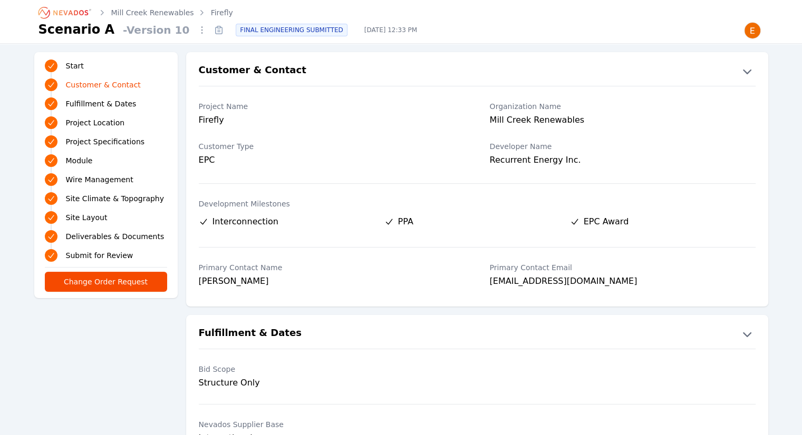
drag, startPoint x: 170, startPoint y: 16, endPoint x: 193, endPoint y: 15, distance: 23.7
click at [170, 16] on link "Mill Creek Renewables" at bounding box center [152, 12] width 83 height 11
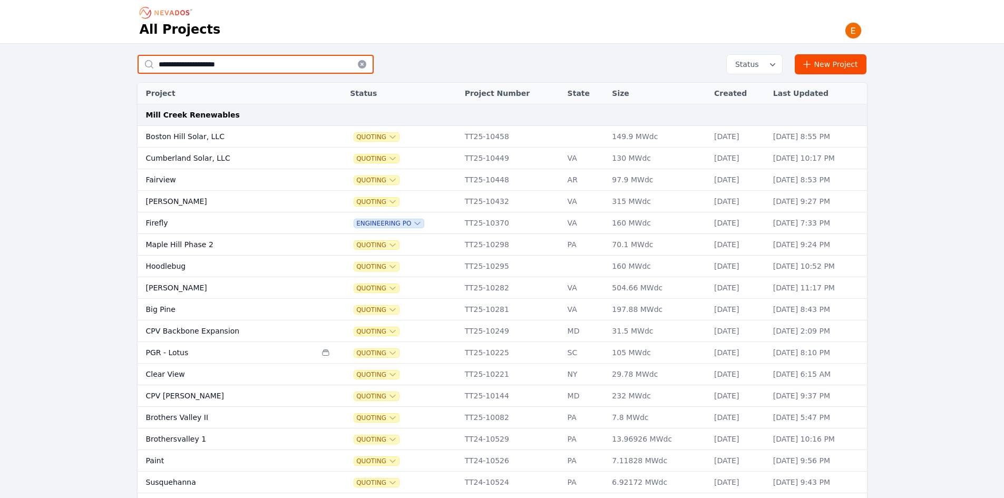
click at [338, 64] on input "**********" at bounding box center [256, 64] width 236 height 19
click at [363, 63] on icon at bounding box center [362, 64] width 11 height 11
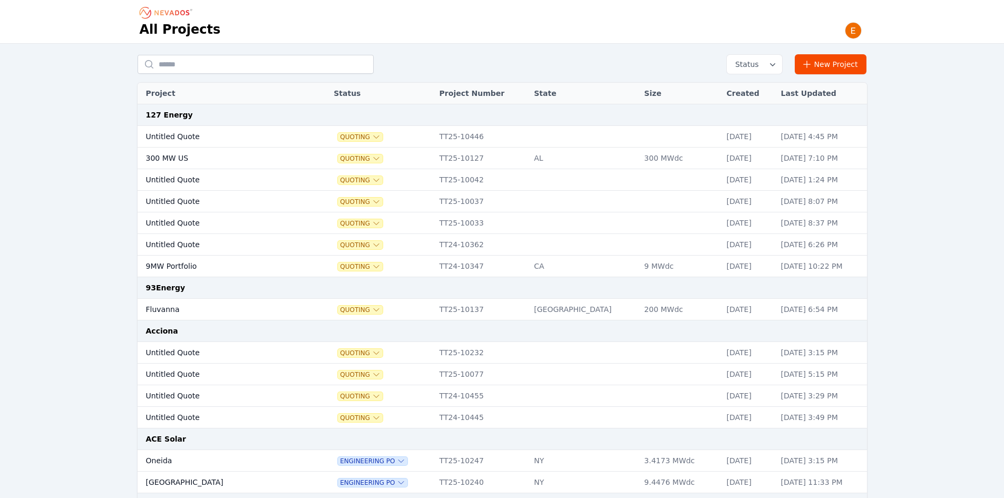
click at [423, 63] on div "Status New Project" at bounding box center [502, 64] width 729 height 20
click at [295, 68] on input "text" at bounding box center [256, 64] width 236 height 19
click at [344, 57] on input "text" at bounding box center [256, 64] width 236 height 19
type input "*"
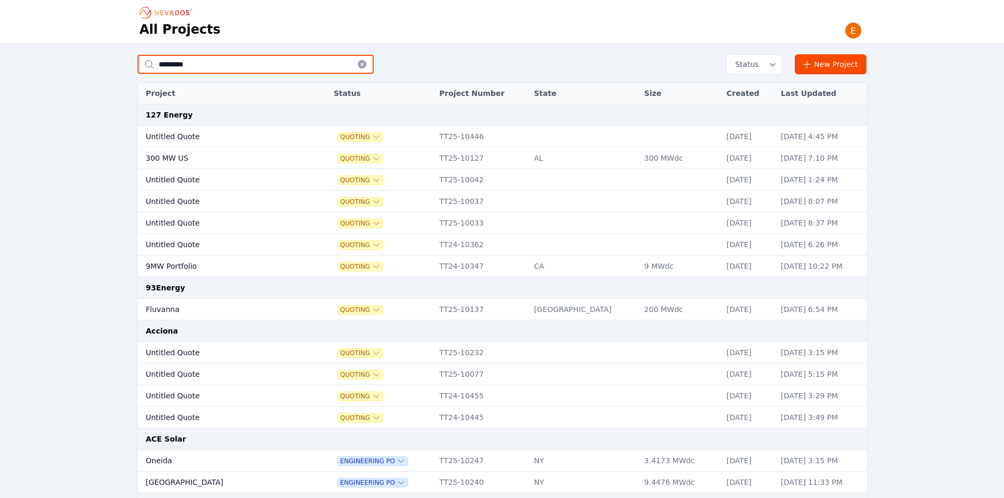
type input "*********"
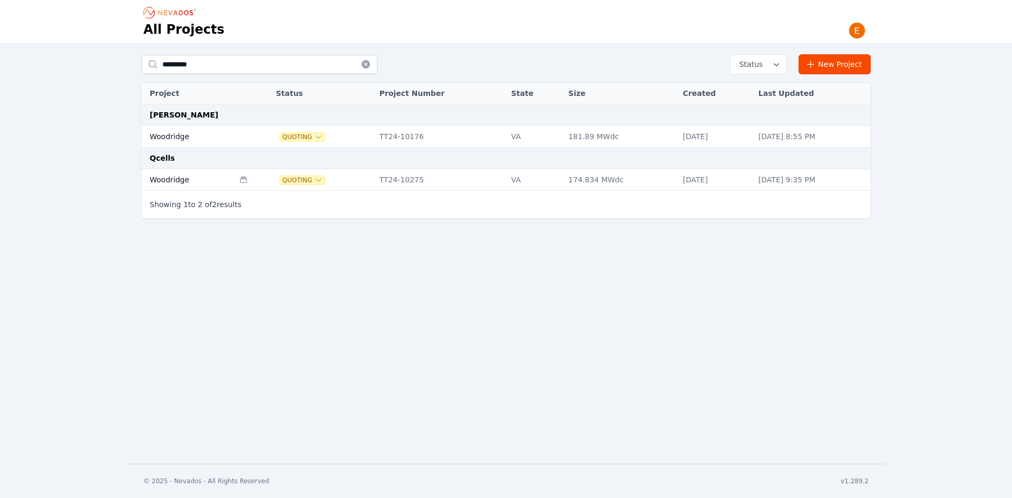
click at [213, 184] on td "Woodridge" at bounding box center [187, 180] width 93 height 22
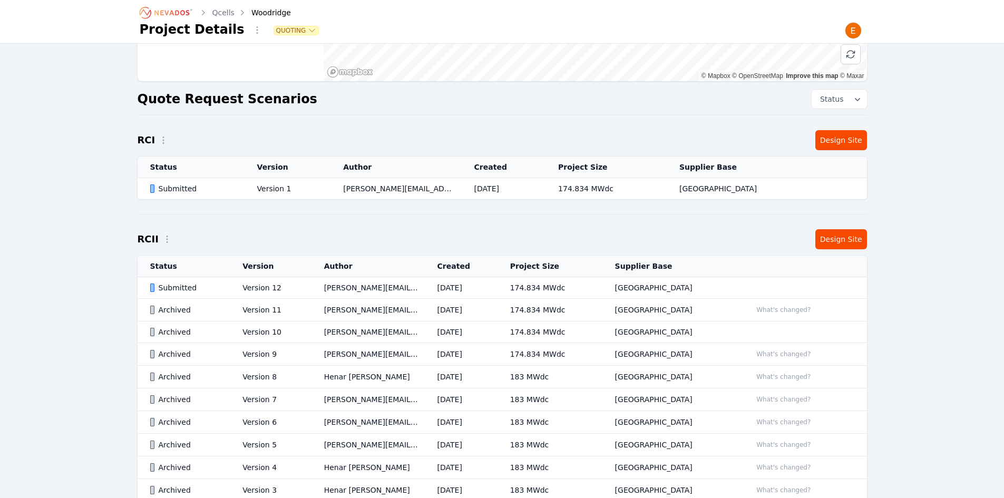
scroll to position [211, 0]
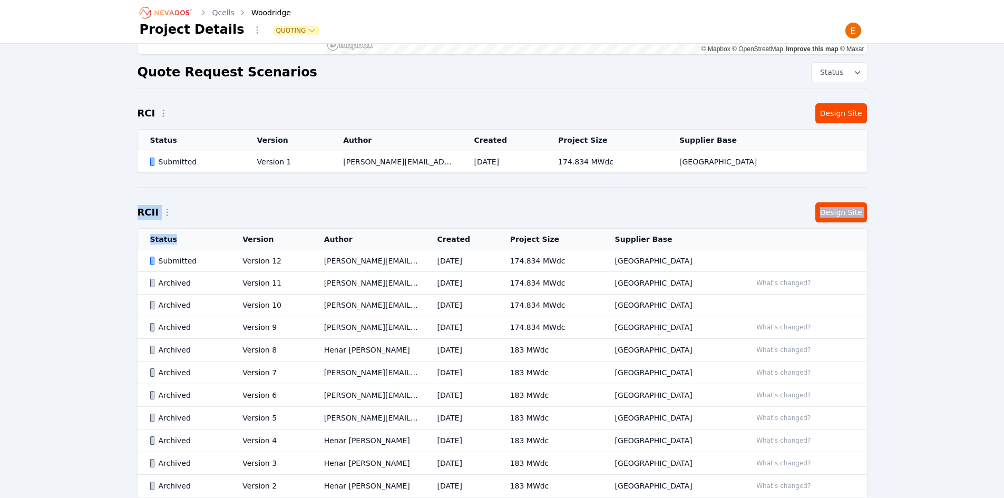
drag, startPoint x: 126, startPoint y: 213, endPoint x: 170, endPoint y: 239, distance: 50.8
click at [170, 239] on div "Woodridge Project Number TT24-10275 Created At May 31, 2024, 2:31 PM State VA L…" at bounding box center [502, 191] width 759 height 696
click at [170, 239] on th "Status" at bounding box center [184, 240] width 93 height 22
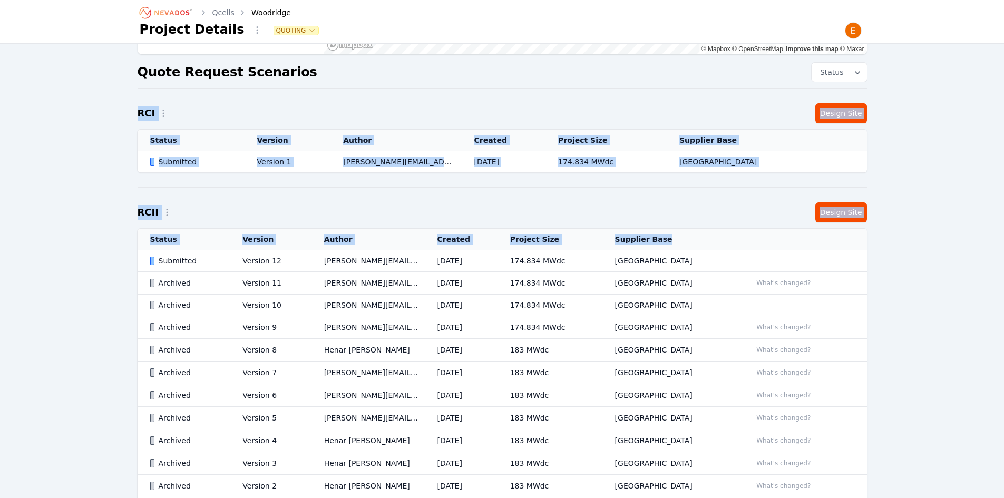
drag, startPoint x: 590, startPoint y: 239, endPoint x: 131, endPoint y: 109, distance: 476.7
click at [131, 109] on div "Woodridge Project Number TT24-10275 Created At May 31, 2024, 2:31 PM State VA L…" at bounding box center [502, 191] width 759 height 696
drag, startPoint x: 136, startPoint y: 112, endPoint x: 232, endPoint y: 214, distance: 140.9
click at [232, 214] on div "Woodridge Project Number TT24-10275 Created At May 31, 2024, 2:31 PM State VA L…" at bounding box center [502, 191] width 759 height 696
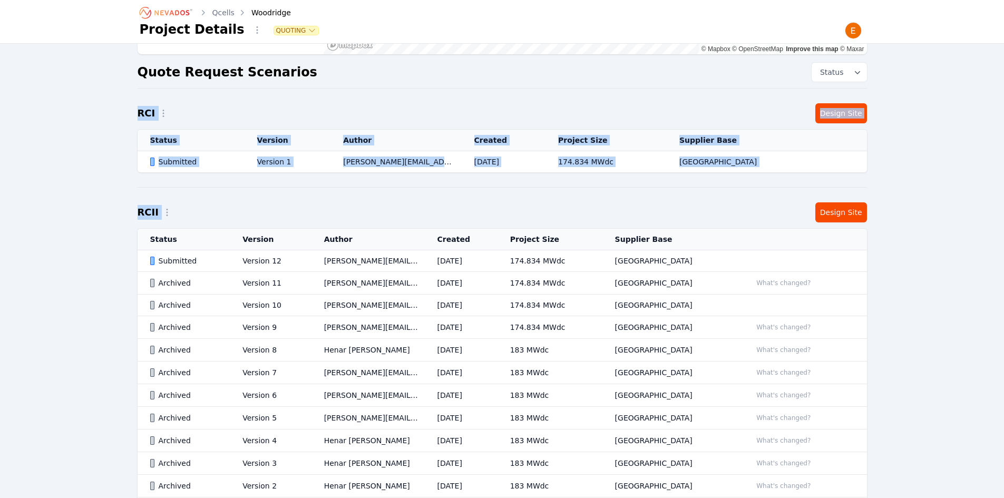
click at [232, 214] on div "RCII Design Site" at bounding box center [502, 212] width 729 height 20
drag, startPoint x: 719, startPoint y: 232, endPoint x: 131, endPoint y: 113, distance: 600.6
click at [131, 113] on div "Woodridge Project Number TT24-10275 Created At May 31, 2024, 2:31 PM State VA L…" at bounding box center [502, 191] width 759 height 696
click at [129, 111] on div "Woodridge Project Number TT24-10275 Created At May 31, 2024, 2:31 PM State VA L…" at bounding box center [502, 191] width 759 height 696
drag, startPoint x: 722, startPoint y: 241, endPoint x: 130, endPoint y: 113, distance: 606.6
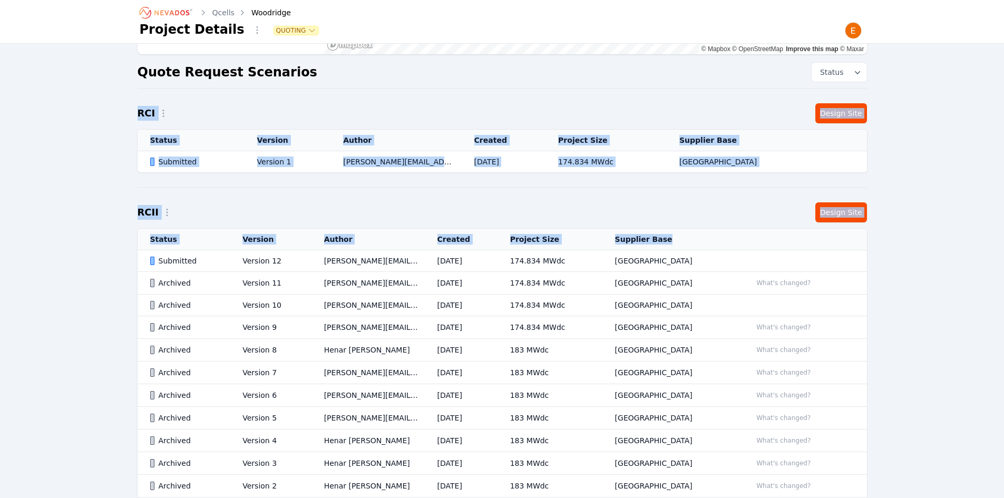
click at [130, 113] on div "Woodridge Project Number TT24-10275 Created At May 31, 2024, 2:31 PM State VA L…" at bounding box center [502, 191] width 759 height 696
drag, startPoint x: 131, startPoint y: 106, endPoint x: 728, endPoint y: 246, distance: 612.8
click at [728, 246] on div "Woodridge Project Number TT24-10275 Created At May 31, 2024, 2:31 PM State VA L…" at bounding box center [502, 191] width 759 height 696
click at [728, 246] on th "Supplier Base" at bounding box center [670, 240] width 137 height 22
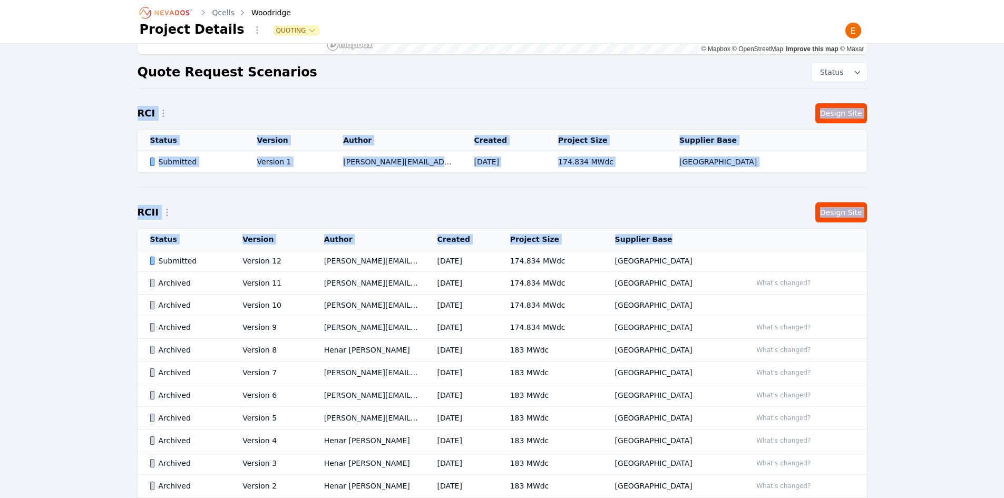
drag, startPoint x: 725, startPoint y: 239, endPoint x: 137, endPoint y: 119, distance: 599.7
click at [137, 119] on div "Woodridge Project Number TT24-10275 Created At May 31, 2024, 2:31 PM State VA L…" at bounding box center [502, 191] width 759 height 696
click at [138, 119] on h2 "RCI" at bounding box center [147, 113] width 18 height 15
drag, startPoint x: 722, startPoint y: 233, endPoint x: 127, endPoint y: 79, distance: 614.8
click at [127, 79] on div "Woodridge Project Number TT24-10275 Created At May 31, 2024, 2:31 PM State VA L…" at bounding box center [502, 191] width 759 height 696
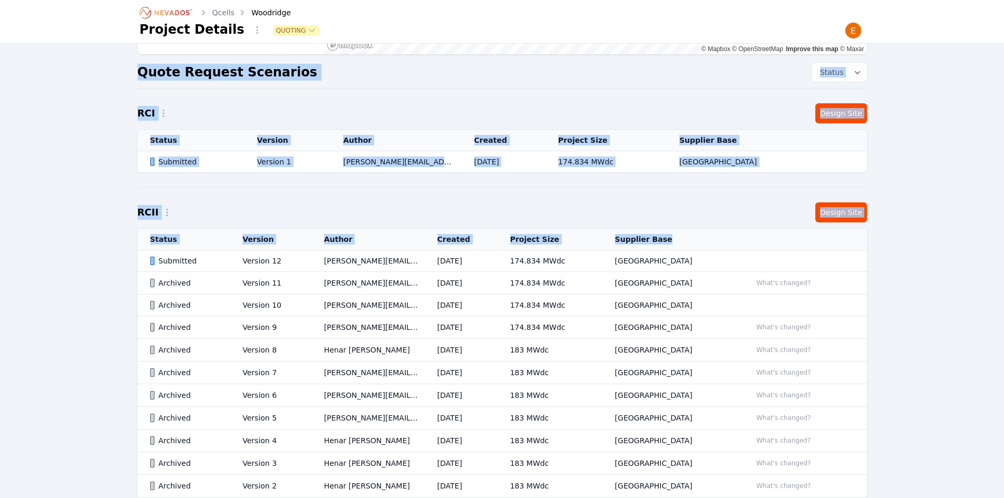
click at [127, 79] on div "Woodridge Project Number TT24-10275 Created At May 31, 2024, 2:31 PM State VA L…" at bounding box center [502, 191] width 759 height 696
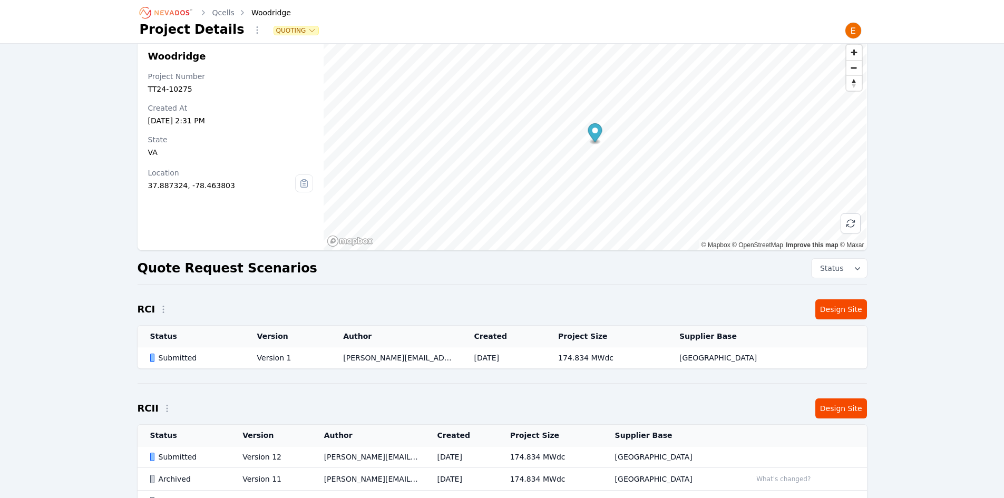
scroll to position [0, 0]
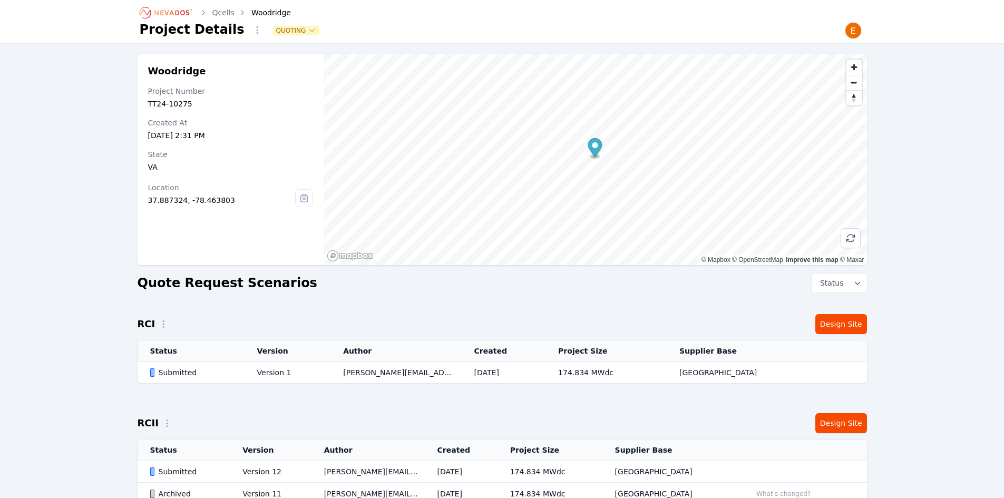
click at [167, 7] on icon "Breadcrumb" at bounding box center [167, 12] width 58 height 17
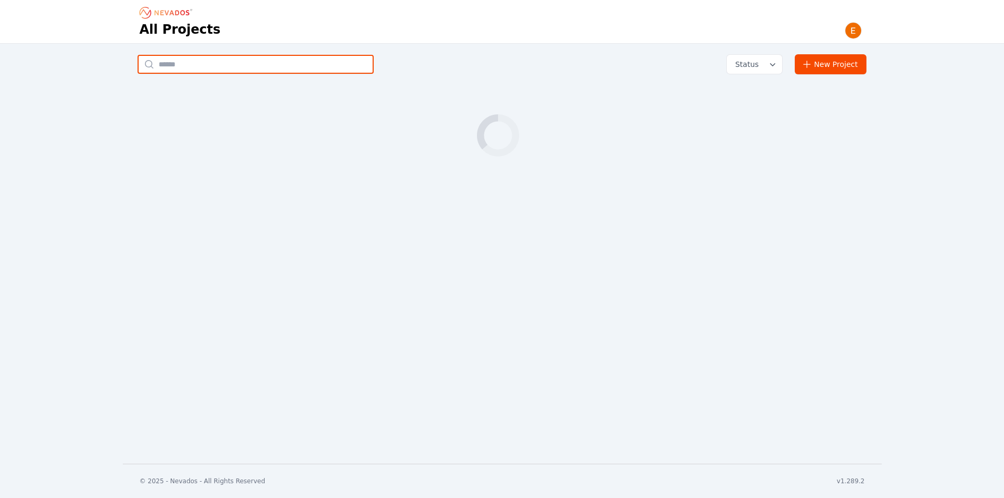
click at [236, 71] on input "text" at bounding box center [256, 64] width 236 height 19
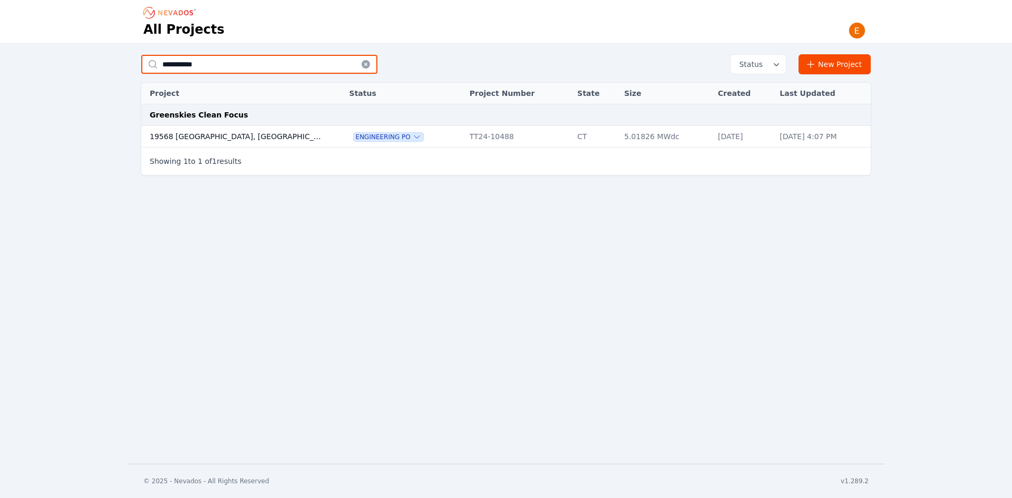
type input "**********"
click at [367, 62] on icon at bounding box center [366, 64] width 8 height 8
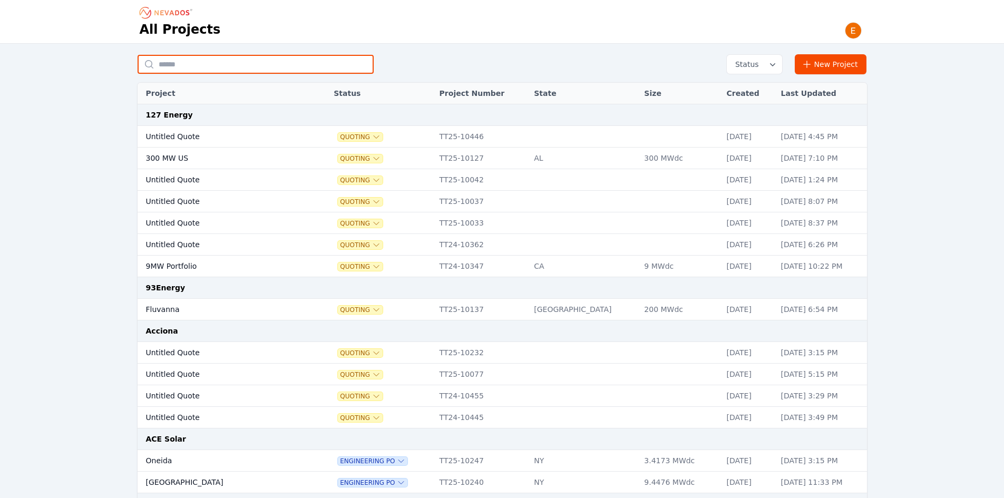
click at [221, 67] on input "text" at bounding box center [256, 64] width 236 height 19
type input "********"
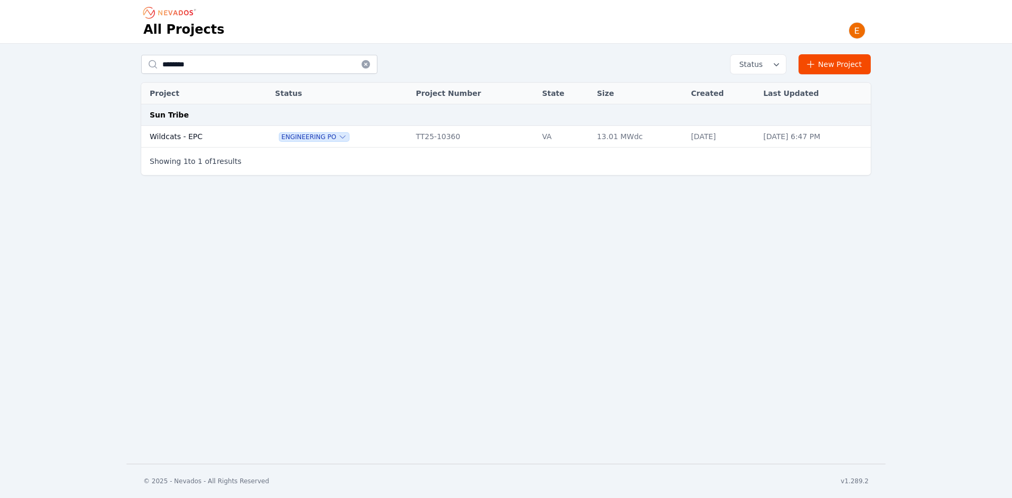
click at [229, 136] on td "Wildcats - EPC" at bounding box center [196, 137] width 111 height 22
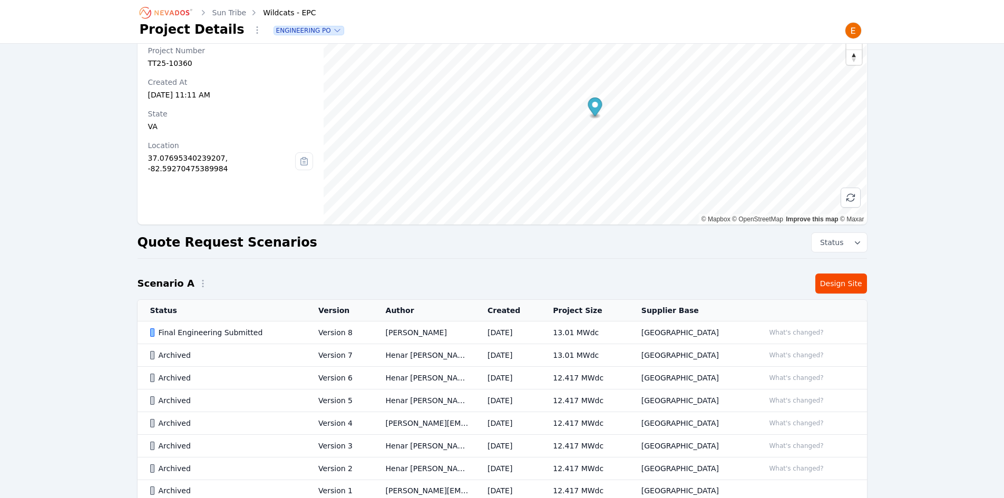
scroll to position [53, 0]
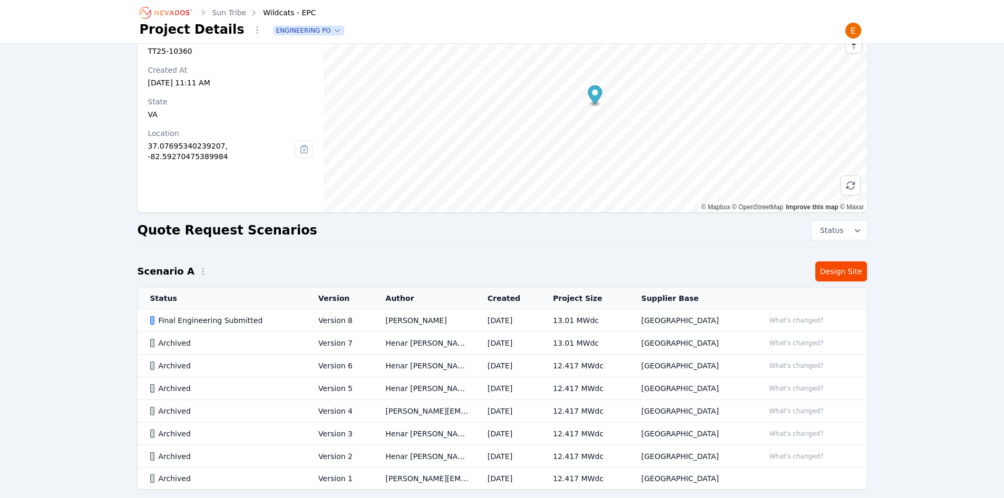
click at [427, 319] on td "Madeline Koldos" at bounding box center [424, 320] width 102 height 23
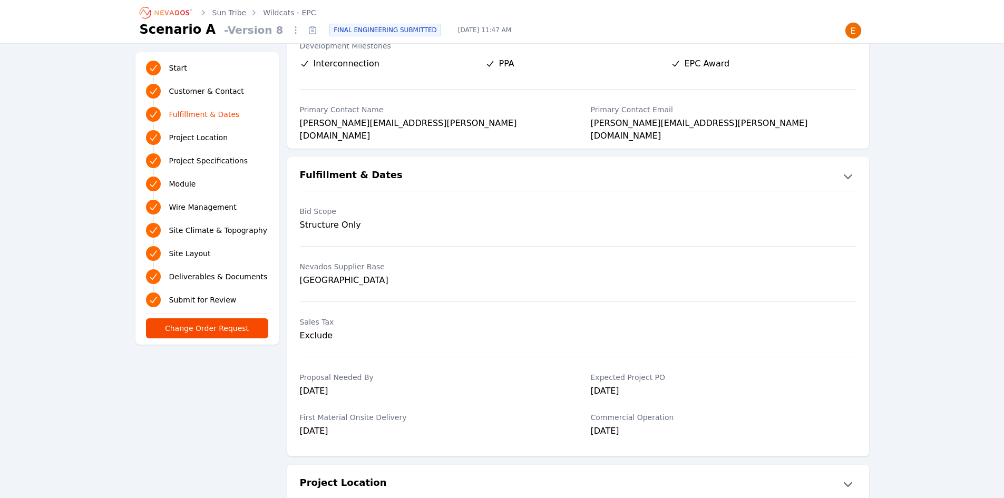
drag, startPoint x: 450, startPoint y: 360, endPoint x: 409, endPoint y: 376, distance: 43.5
click at [409, 376] on label "Proposal Needed By" at bounding box center [433, 377] width 266 height 11
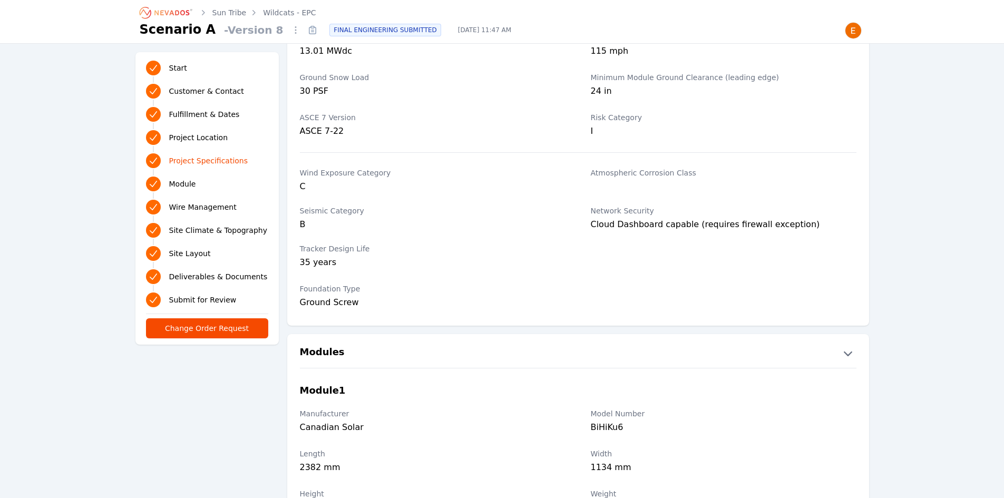
scroll to position [1001, 0]
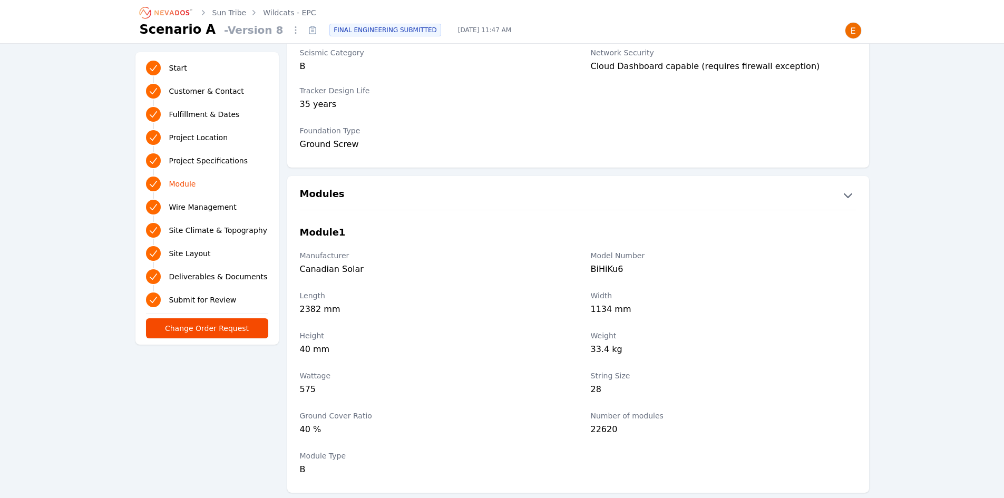
click at [296, 18] on ol "Sun Tribe Wildcats - EPC" at bounding box center [228, 12] width 177 height 17
click at [298, 8] on link "Wildcats - EPC" at bounding box center [289, 12] width 53 height 11
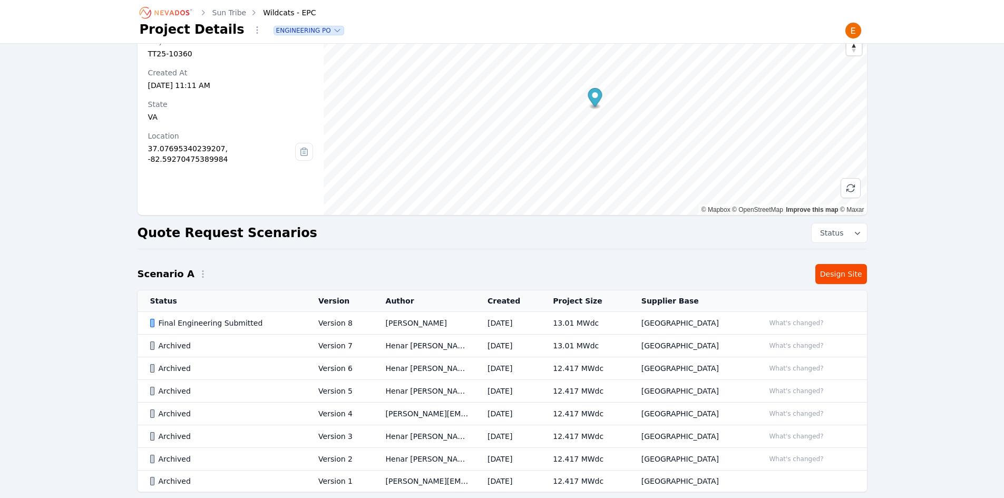
scroll to position [105, 0]
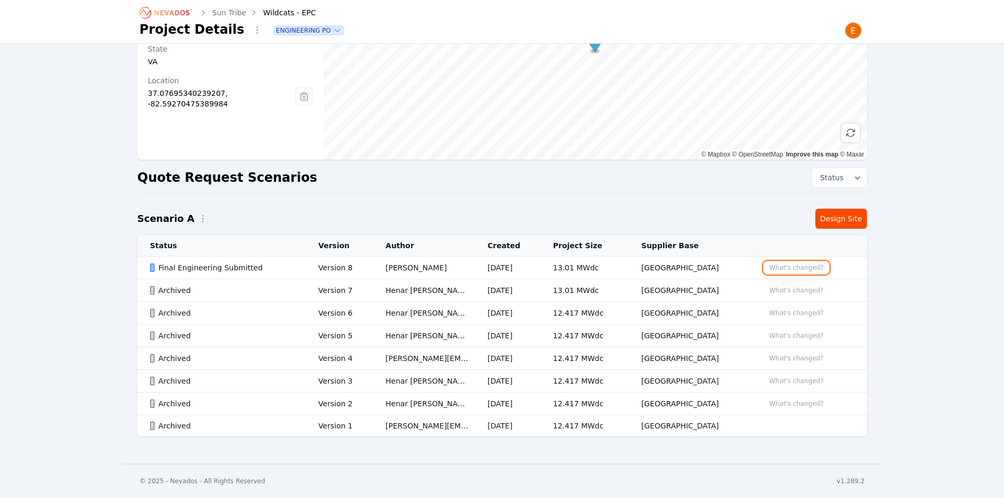
click at [791, 265] on button "What's changed?" at bounding box center [796, 268] width 64 height 12
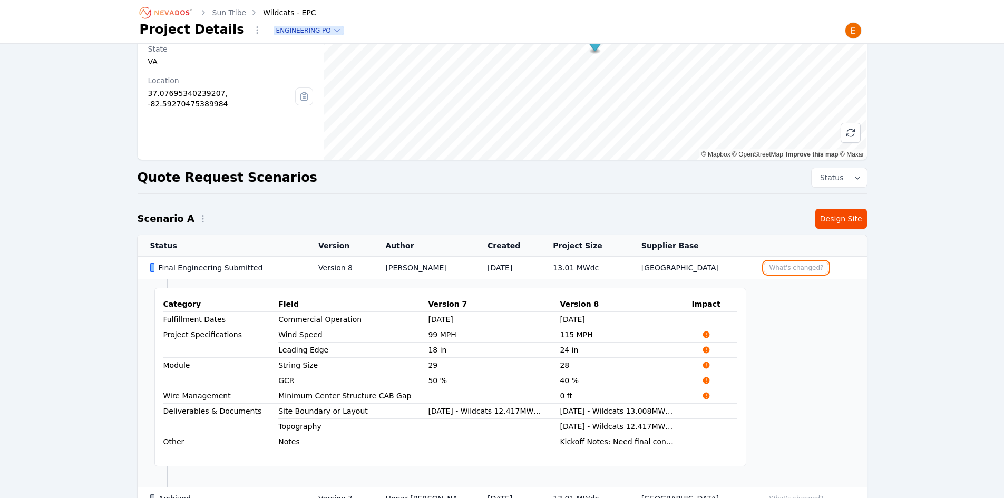
click at [787, 266] on button "What's changed?" at bounding box center [796, 268] width 64 height 12
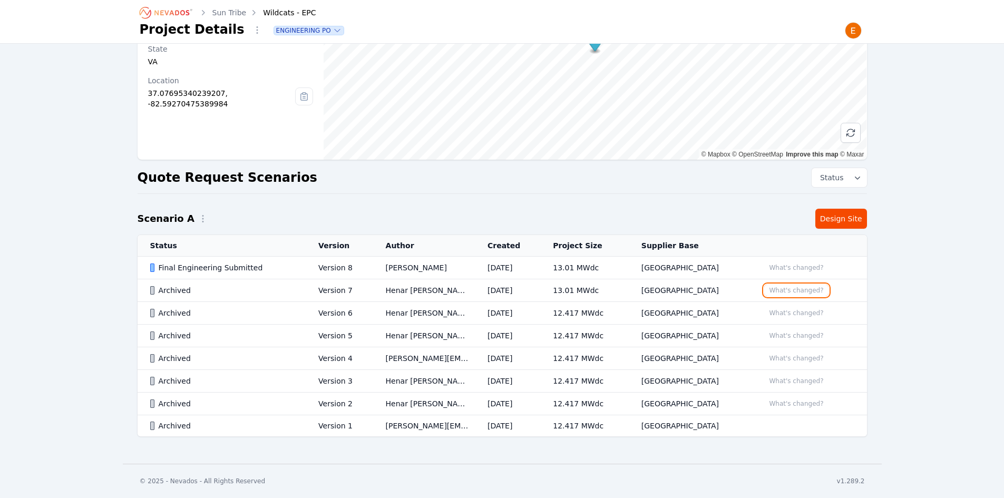
click at [787, 288] on button "What's changed?" at bounding box center [796, 291] width 64 height 12
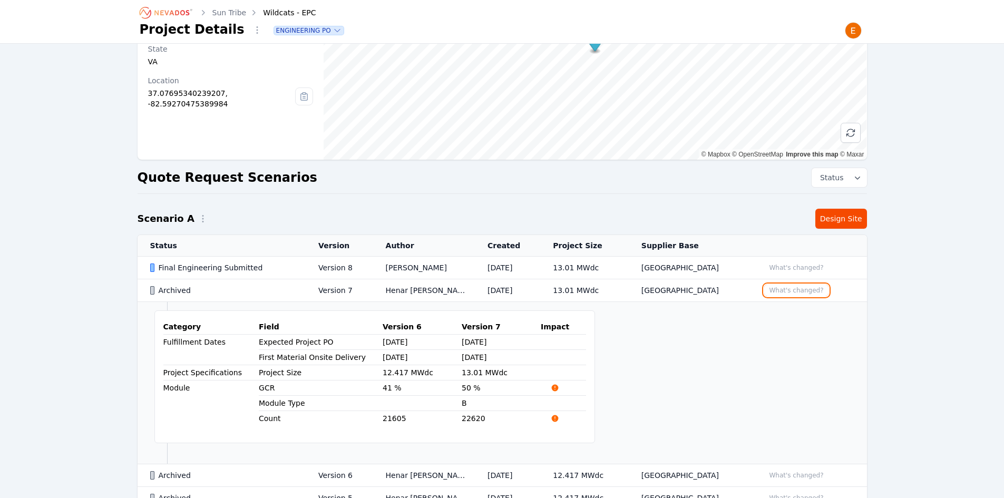
click at [787, 288] on button "What's changed?" at bounding box center [796, 291] width 64 height 12
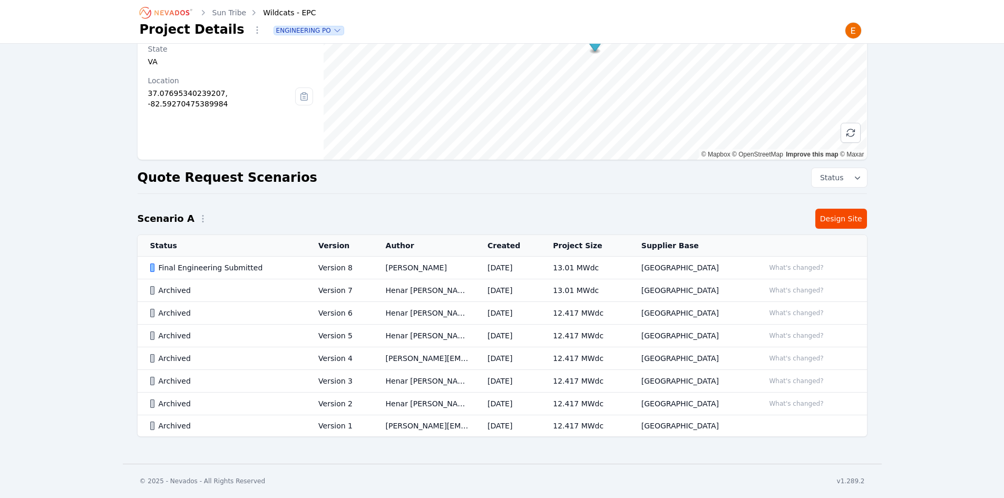
click at [664, 259] on td "[GEOGRAPHIC_DATA]" at bounding box center [690, 268] width 123 height 23
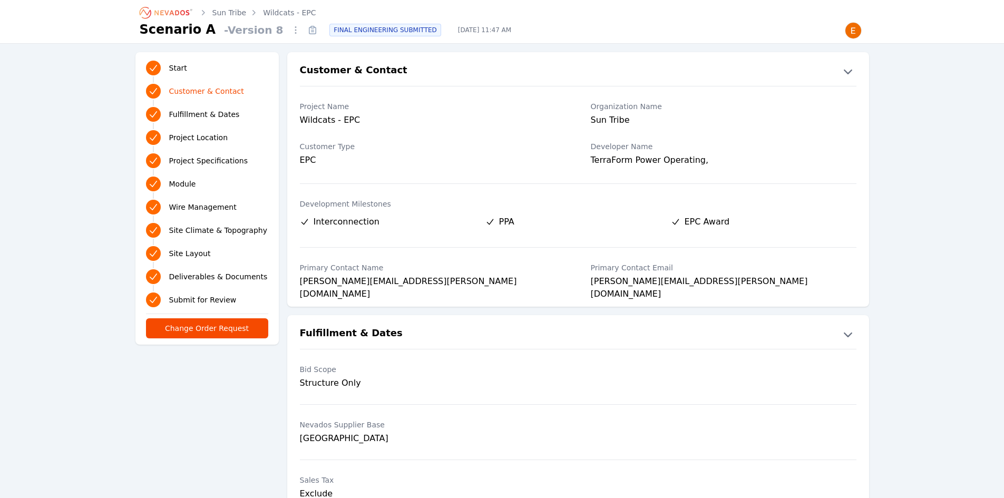
click at [287, 8] on link "Wildcats - EPC" at bounding box center [289, 12] width 53 height 11
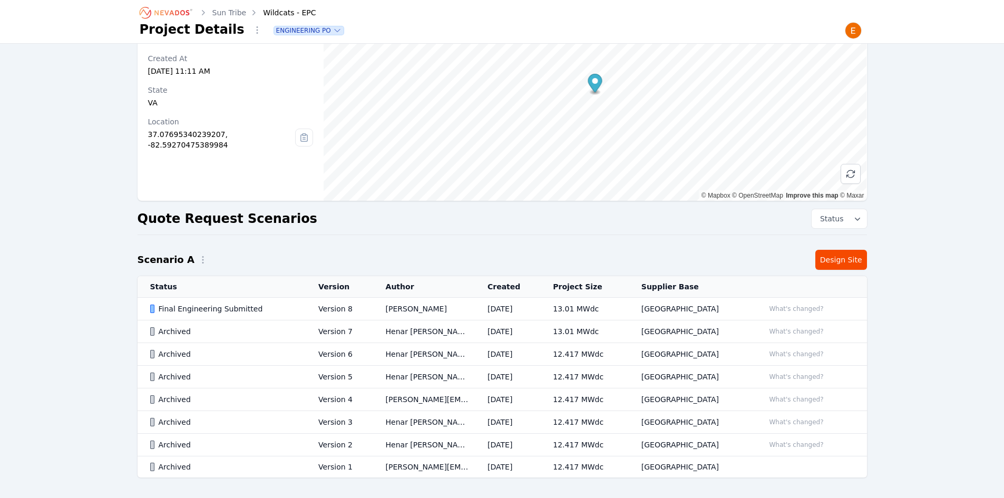
scroll to position [105, 0]
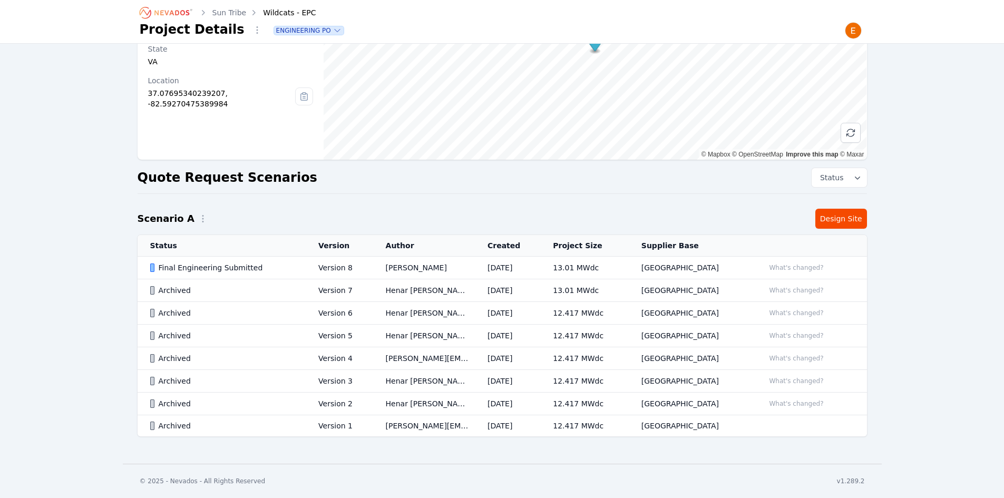
click at [427, 291] on td "Henar Luque" at bounding box center [424, 290] width 102 height 23
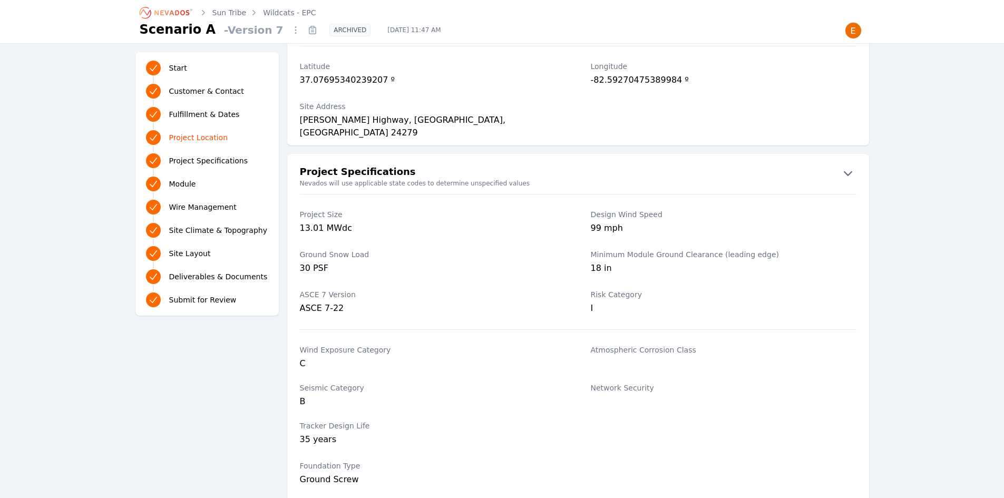
scroll to position [527, 0]
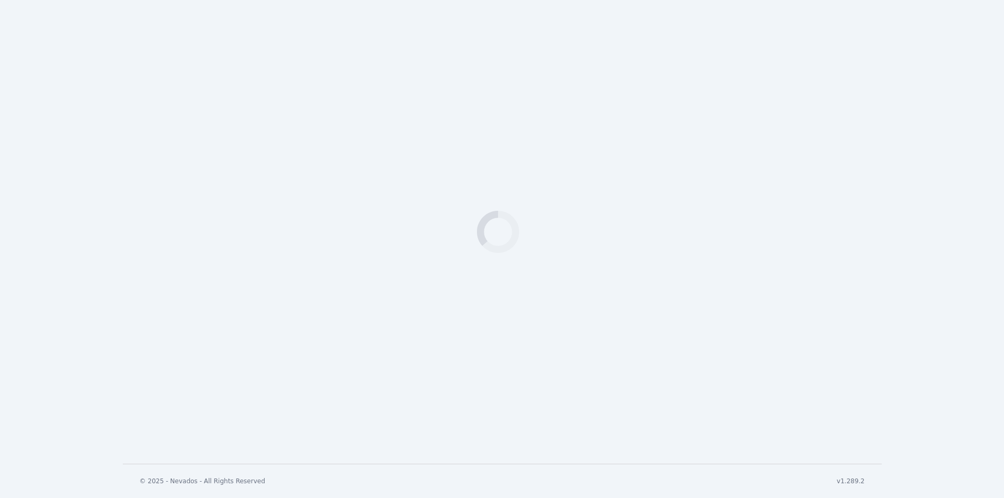
select select "***"
select select "**********"
select select "********"
select select "*********"
select select "*"
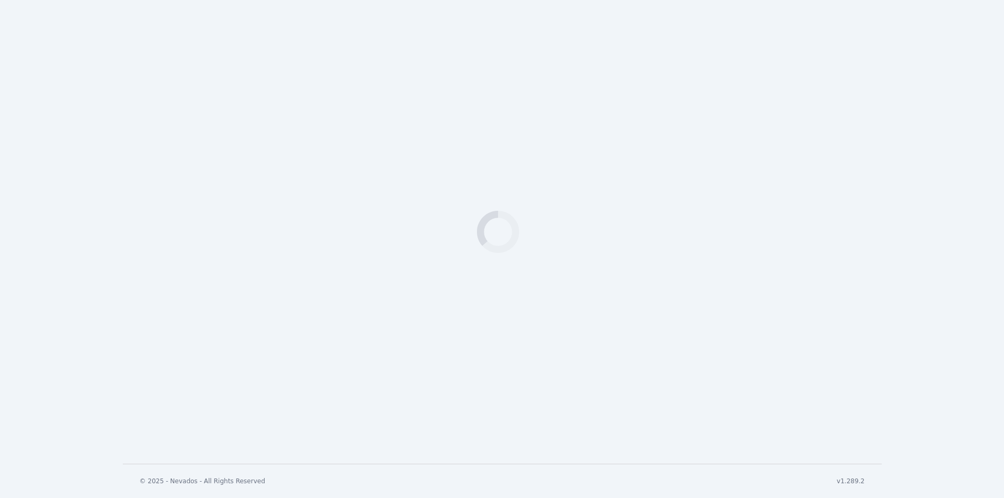
select select "*"
select select "*****"
select select "**********"
select select "*"
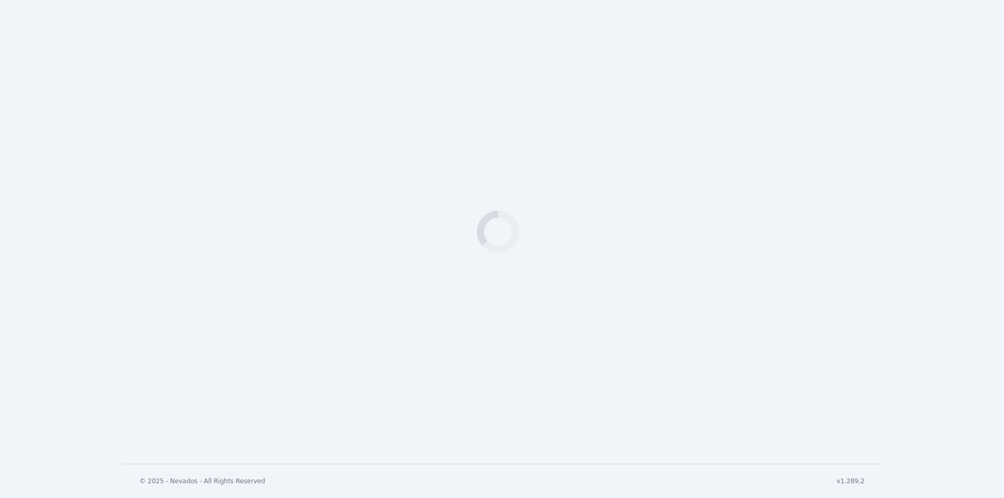
select select "**********"
select select "*******"
select select "**********"
select select "**"
select Design\ "**********"
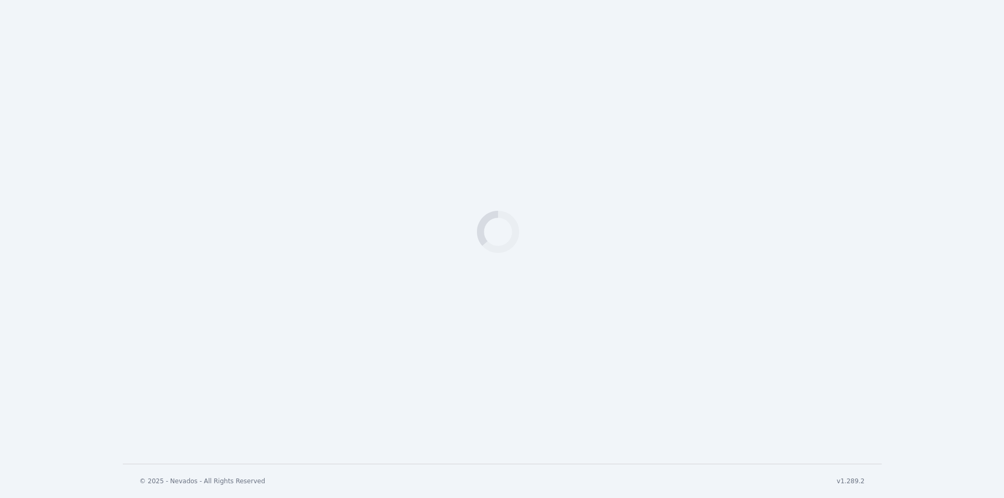
select Design\ "**********"
select select "**********"
select Review_Final\ "**********"
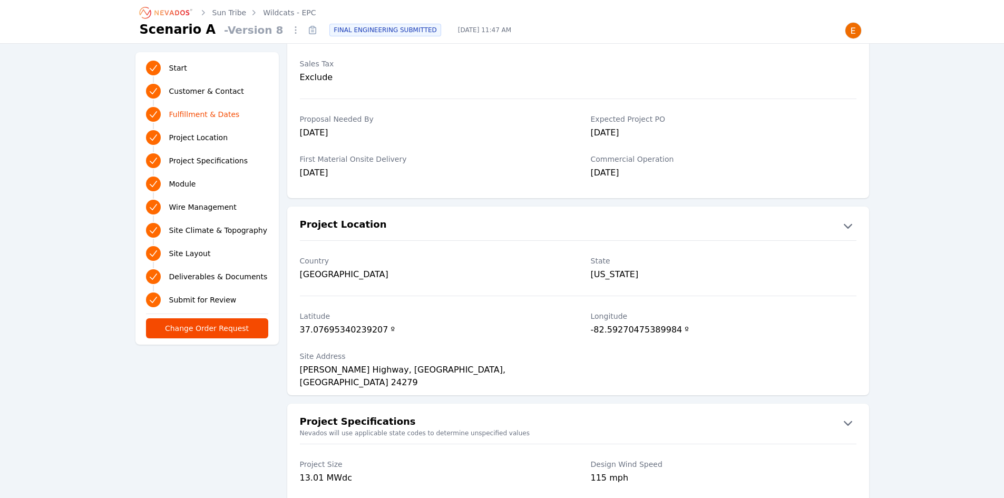
scroll to position [316, 0]
